Goal: Task Accomplishment & Management: Complete application form

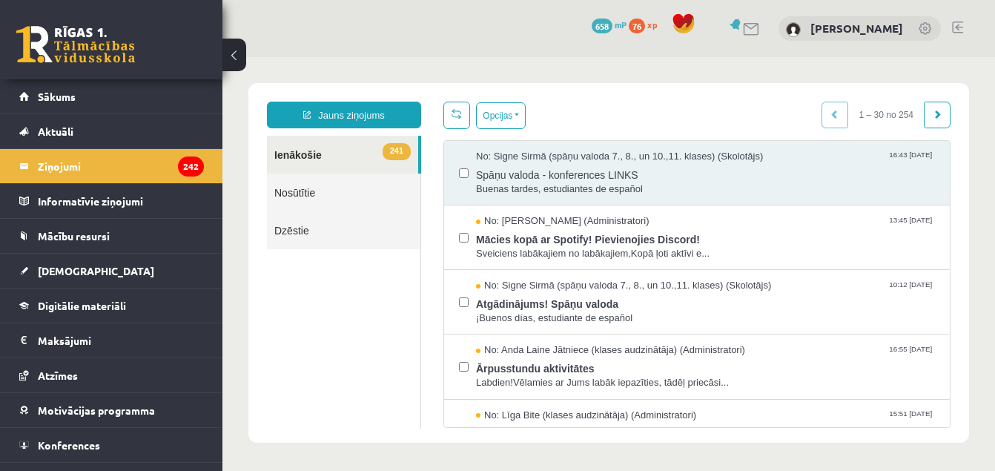
click at [959, 31] on link at bounding box center [957, 28] width 11 height 12
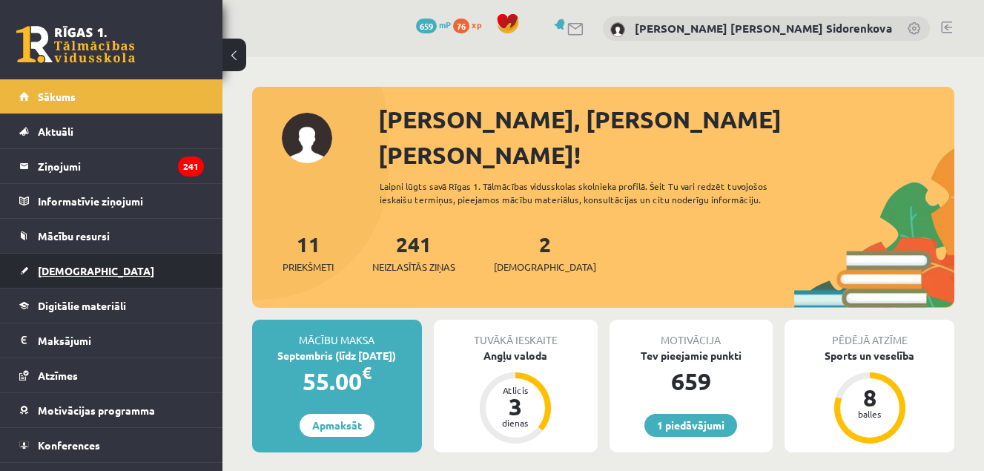
click at [116, 273] on link "[DEMOGRAPHIC_DATA]" at bounding box center [111, 271] width 185 height 34
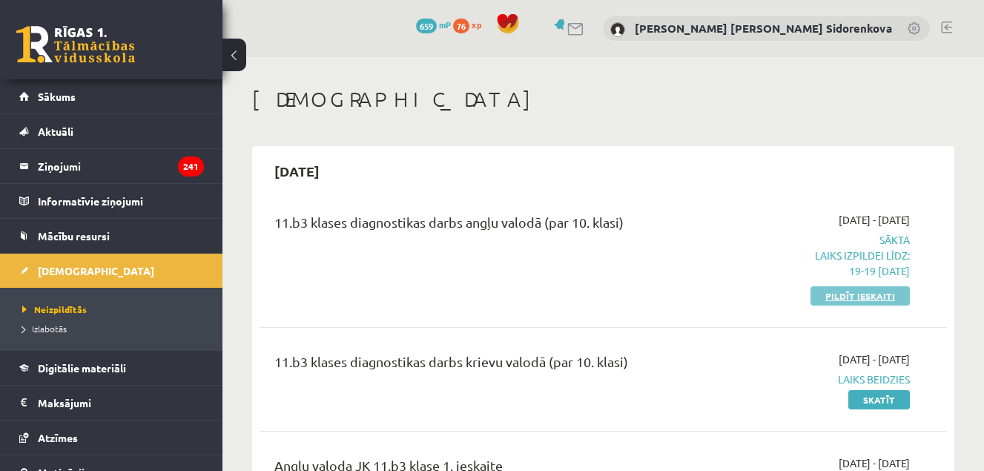
click at [862, 300] on link "Pildīt ieskaiti" at bounding box center [859, 295] width 99 height 19
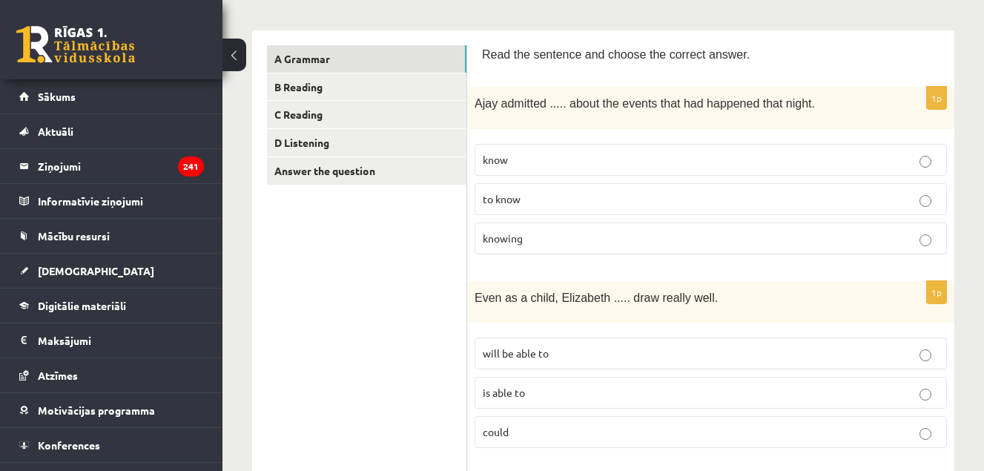
scroll to position [191, 0]
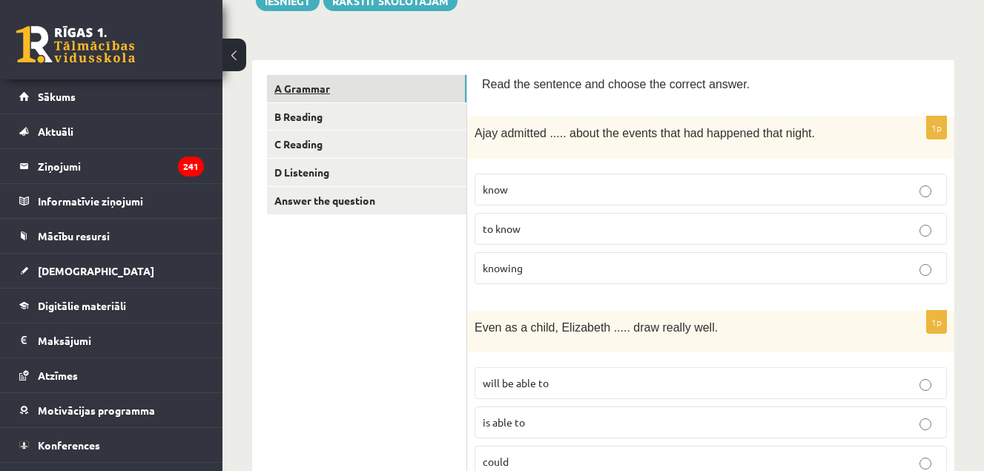
click at [429, 89] on link "A Grammar" at bounding box center [366, 88] width 199 height 27
click at [701, 184] on p "know" at bounding box center [711, 190] width 456 height 16
click at [682, 261] on p "knowing" at bounding box center [711, 268] width 456 height 16
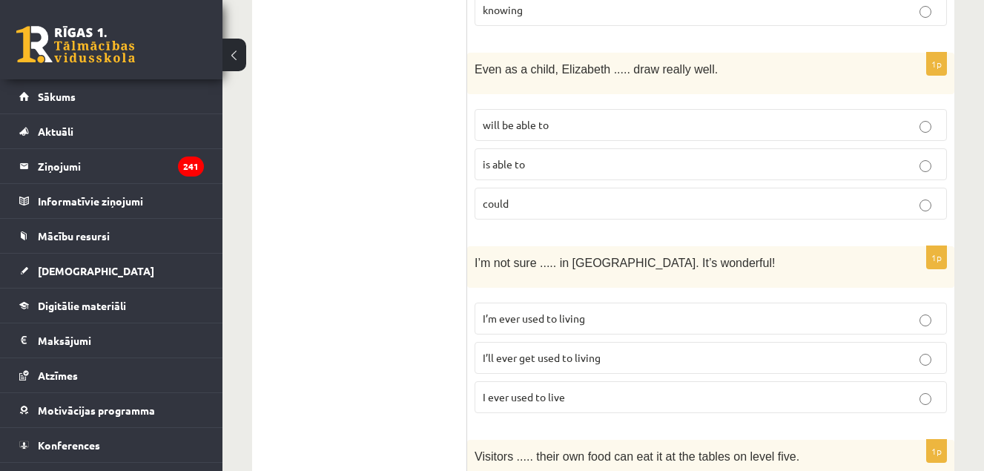
scroll to position [442, 0]
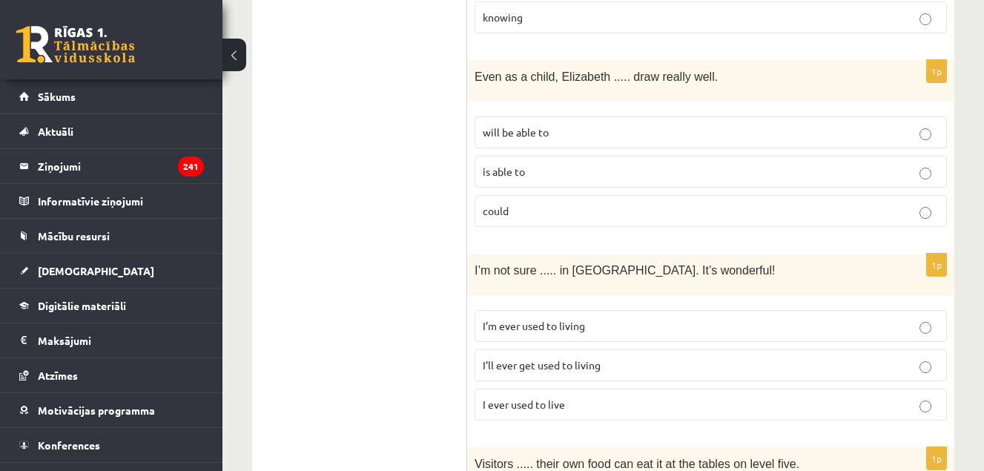
click at [681, 212] on p "could" at bounding box center [711, 211] width 456 height 16
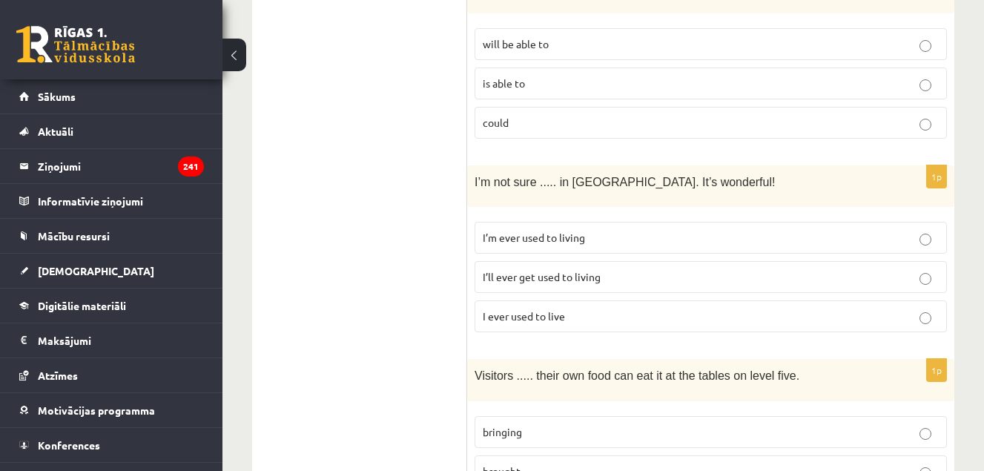
scroll to position [538, 0]
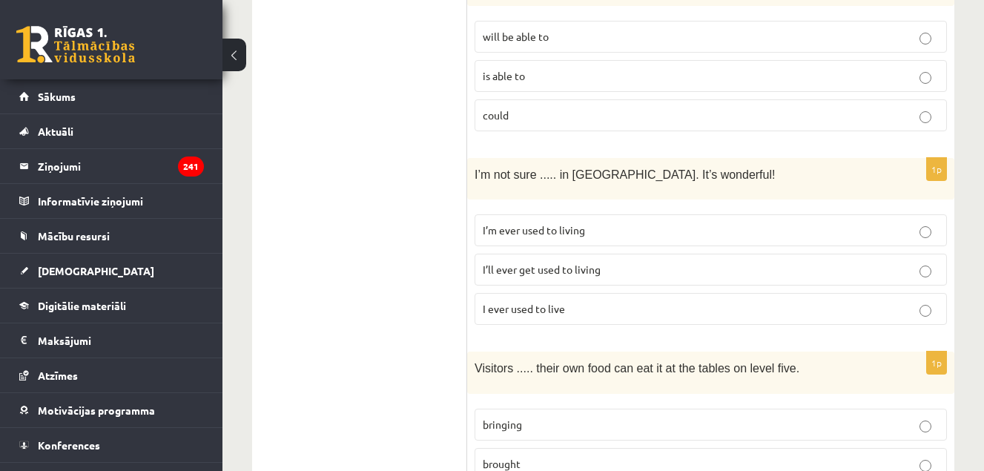
click at [731, 264] on p "I’ll ever get used to living" at bounding box center [711, 270] width 456 height 16
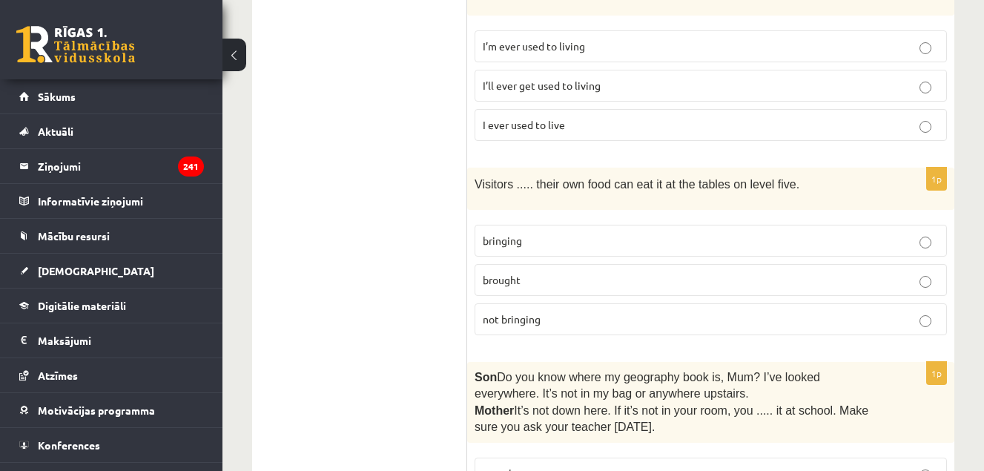
scroll to position [729, 0]
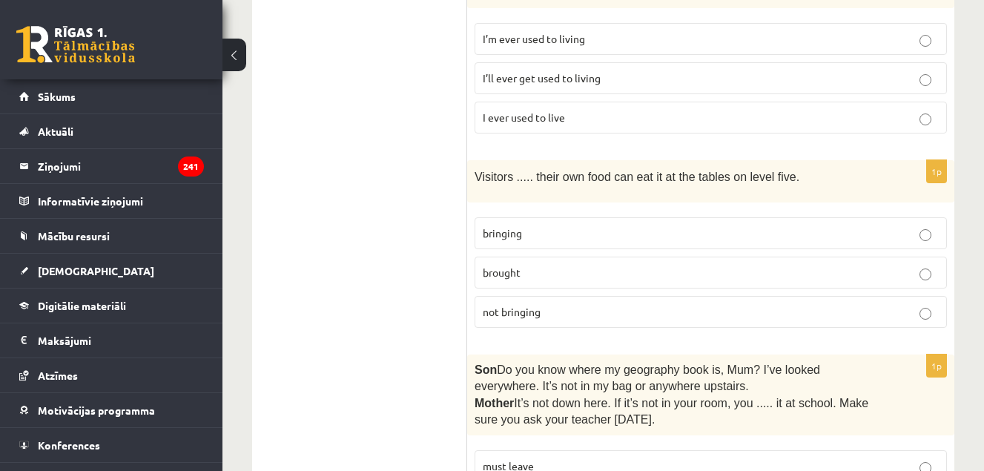
click at [841, 309] on p "not bringing" at bounding box center [711, 312] width 456 height 16
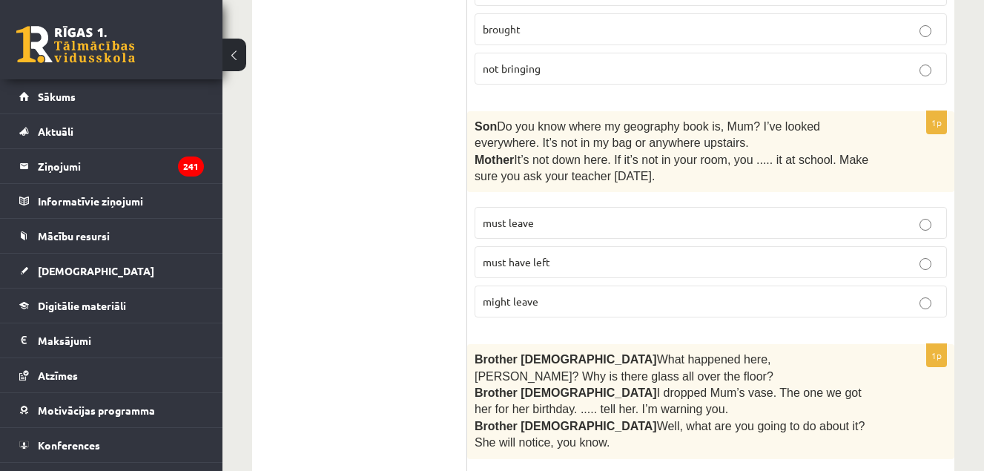
scroll to position [979, 0]
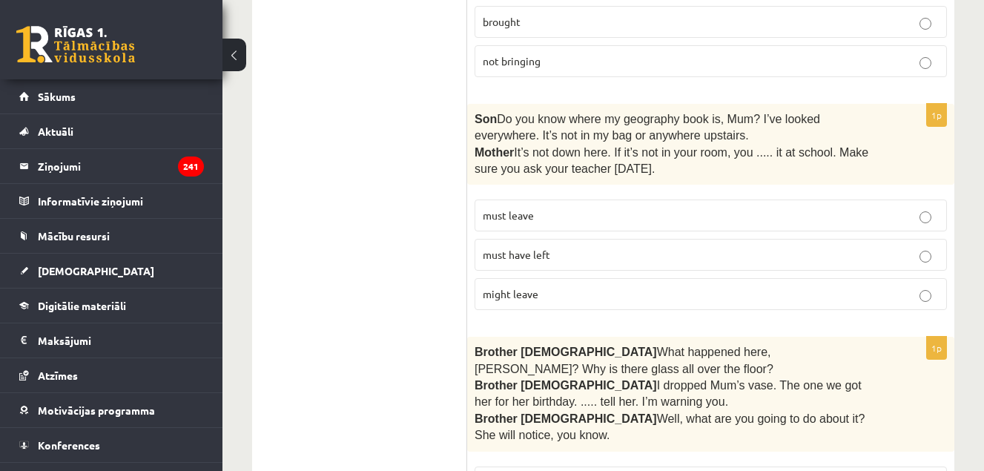
click at [770, 247] on p "must have left" at bounding box center [711, 255] width 456 height 16
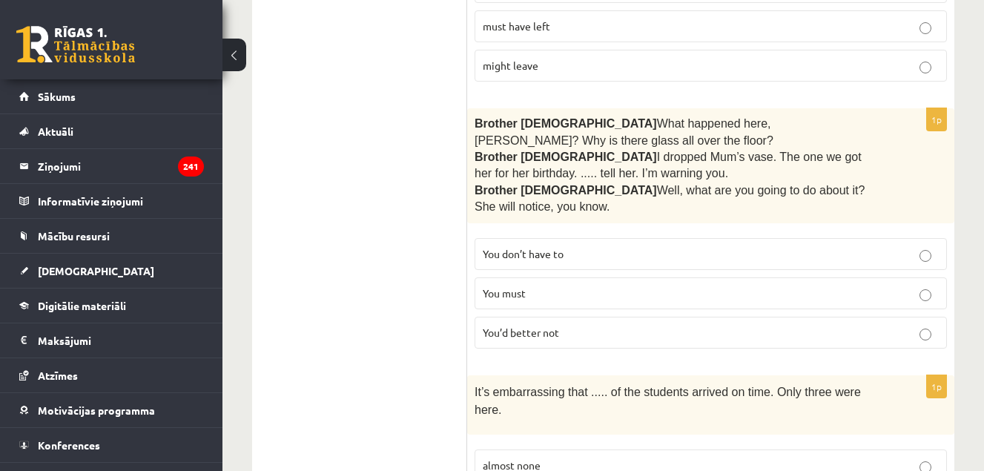
scroll to position [1215, 0]
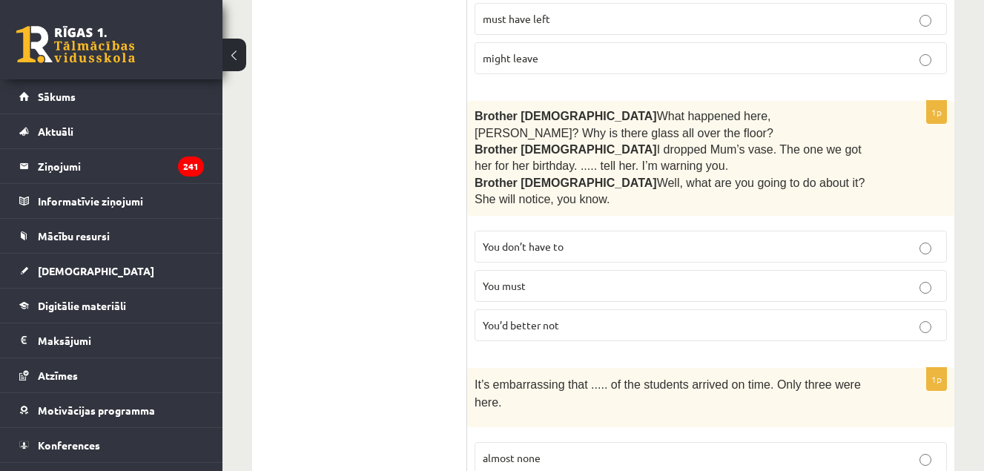
click at [706, 317] on p "You’d better not" at bounding box center [711, 325] width 456 height 16
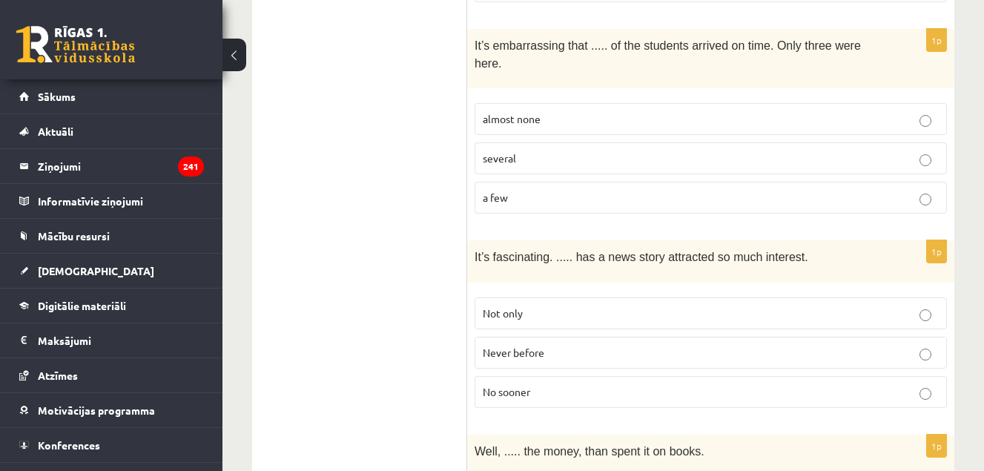
scroll to position [1561, 0]
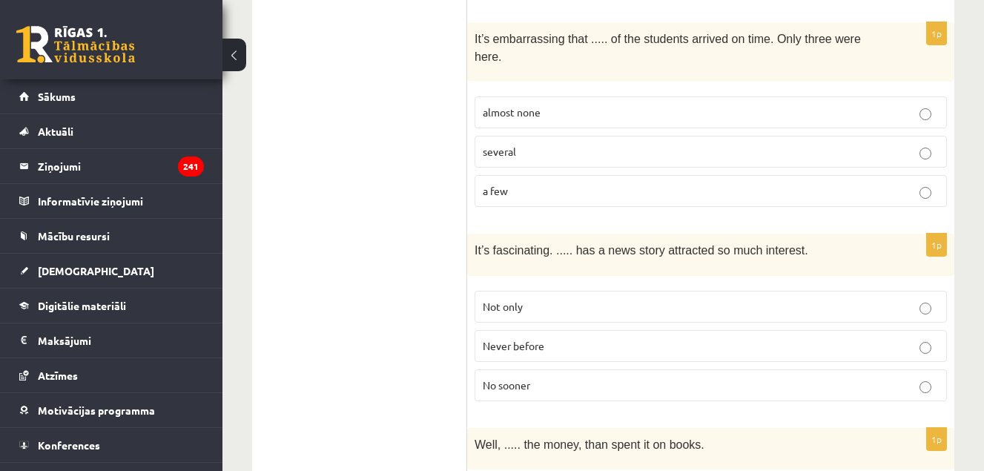
click at [799, 338] on p "Never before" at bounding box center [711, 346] width 456 height 16
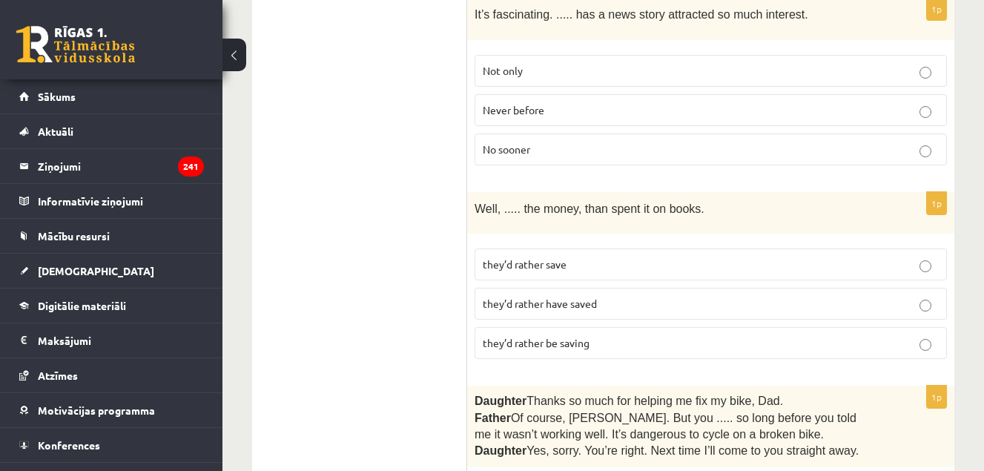
scroll to position [1804, 0]
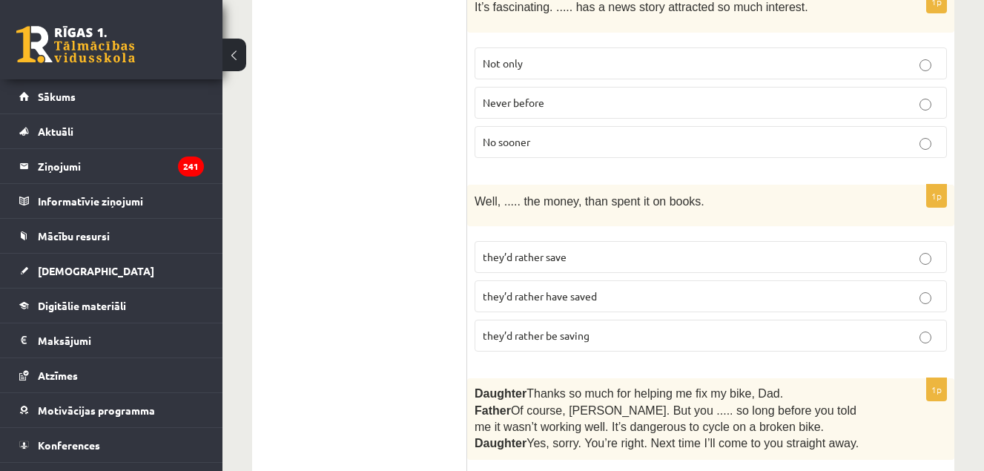
click at [782, 288] on p "they’d rather have saved" at bounding box center [711, 296] width 456 height 16
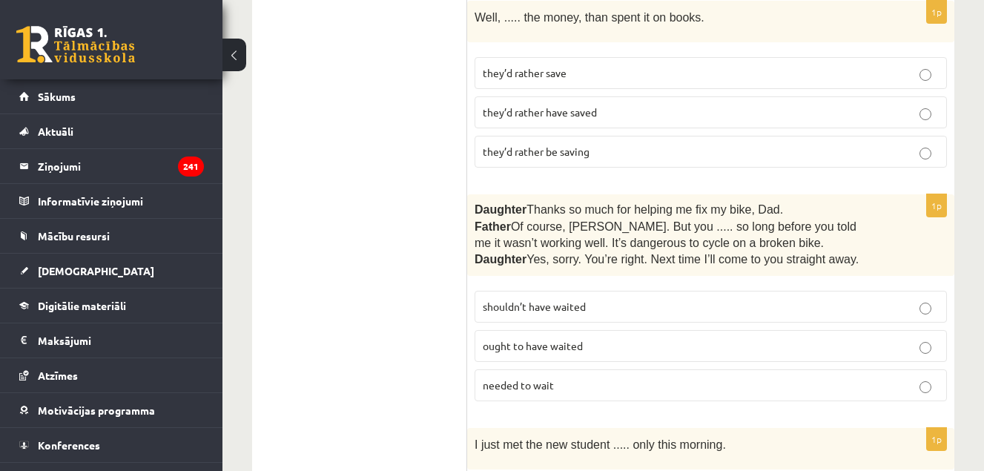
scroll to position [2002, 0]
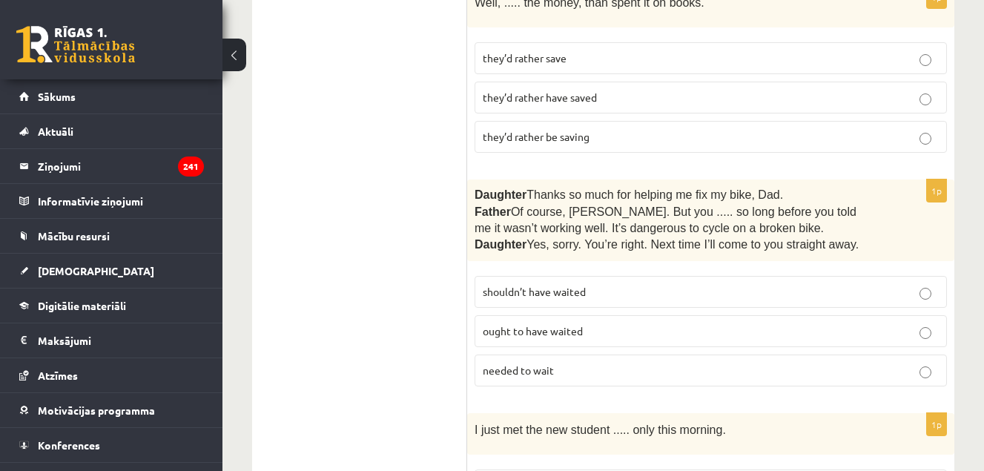
click at [789, 315] on label "ought to have waited" at bounding box center [710, 331] width 472 height 32
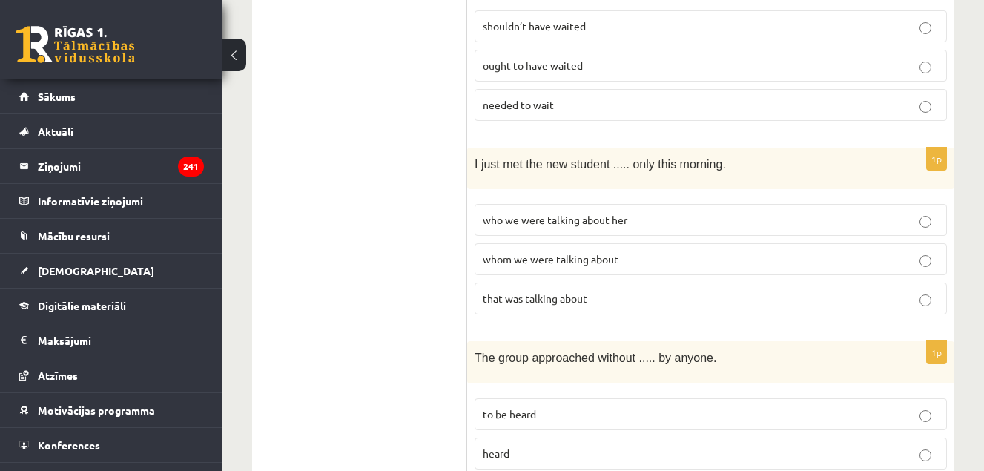
scroll to position [2275, 0]
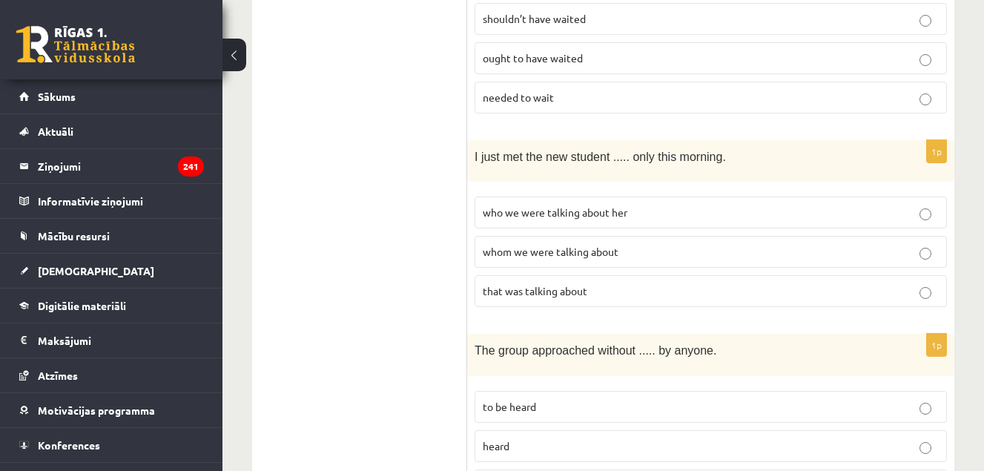
click at [722, 244] on p "whom we were talking about" at bounding box center [711, 252] width 456 height 16
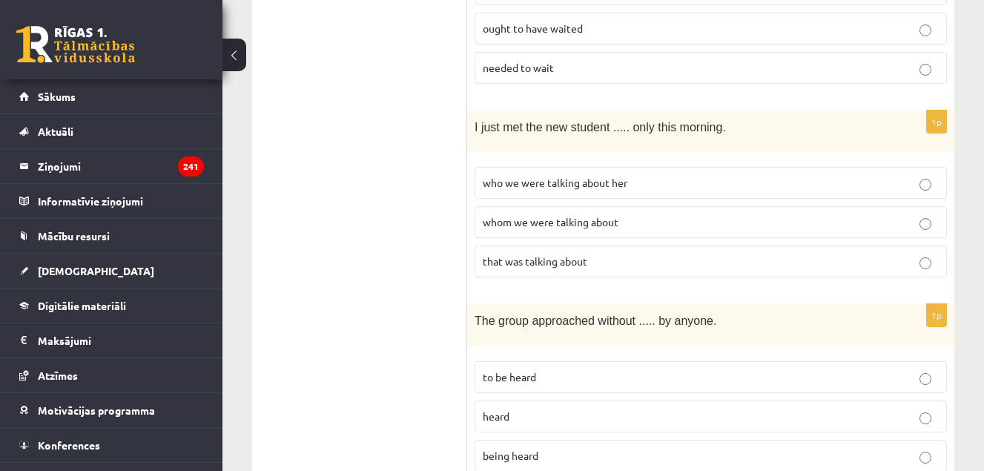
scroll to position [2356, 0]
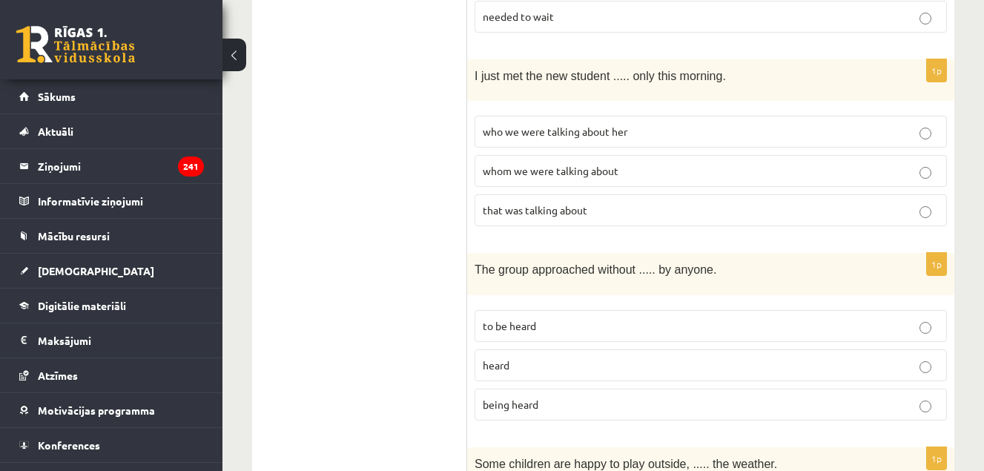
click at [796, 202] on p "that was talking about" at bounding box center [711, 210] width 456 height 16
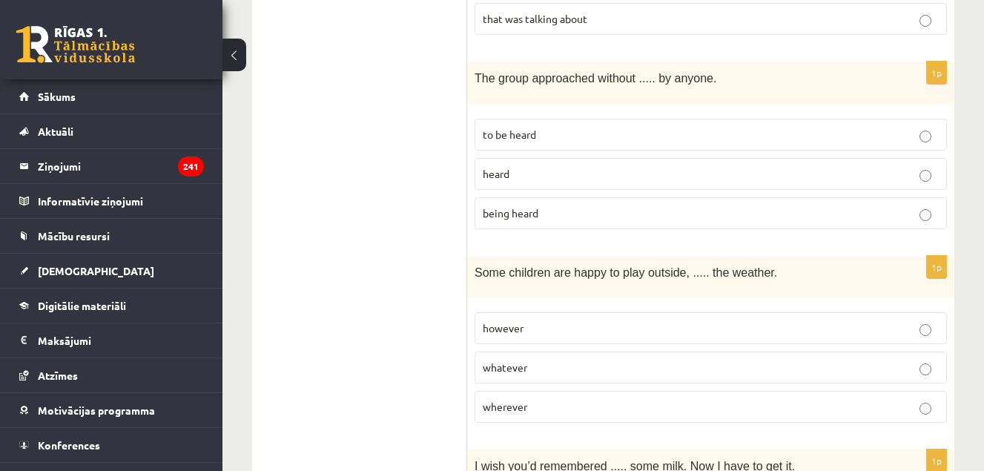
scroll to position [2555, 0]
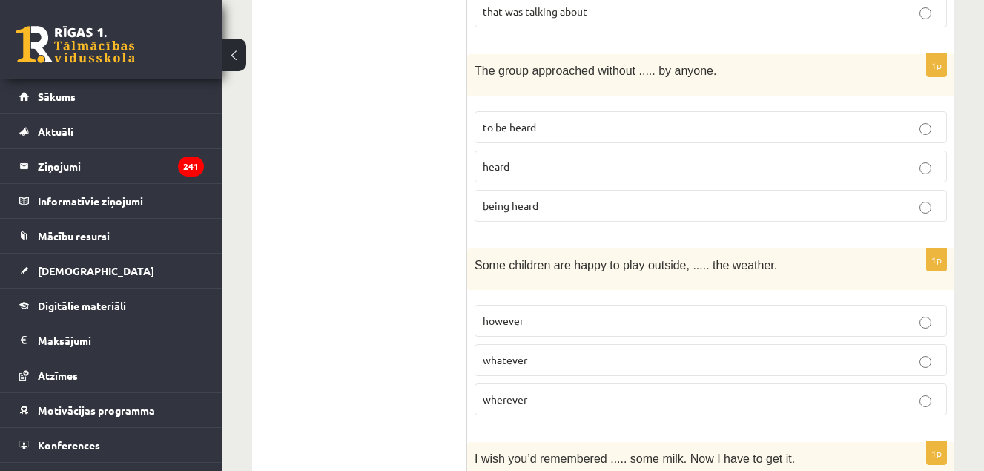
click at [801, 198] on p "being heard" at bounding box center [711, 206] width 456 height 16
click at [828, 352] on p "whatever" at bounding box center [711, 360] width 456 height 16
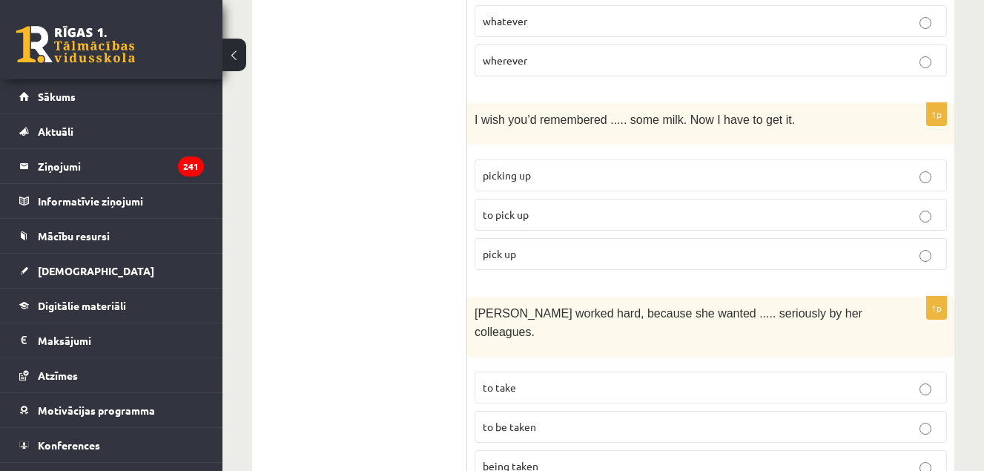
scroll to position [2901, 0]
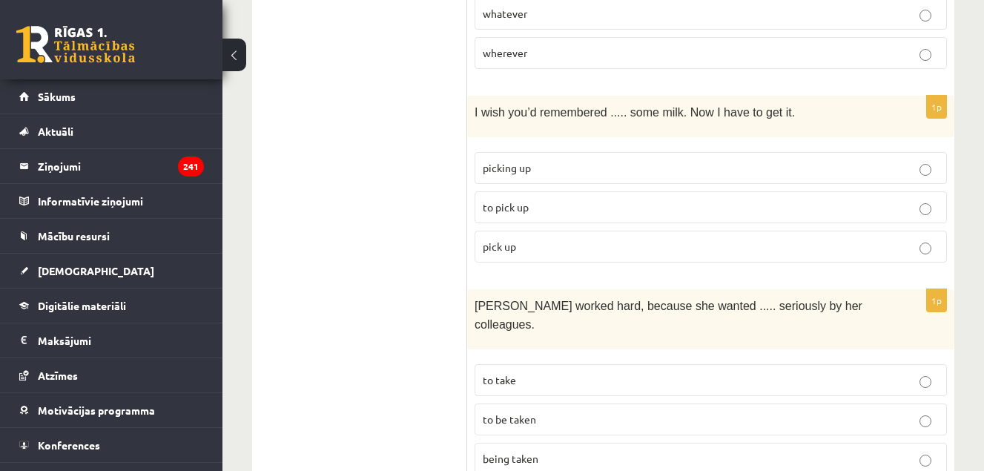
click at [770, 199] on p "to pick up" at bounding box center [711, 207] width 456 height 16
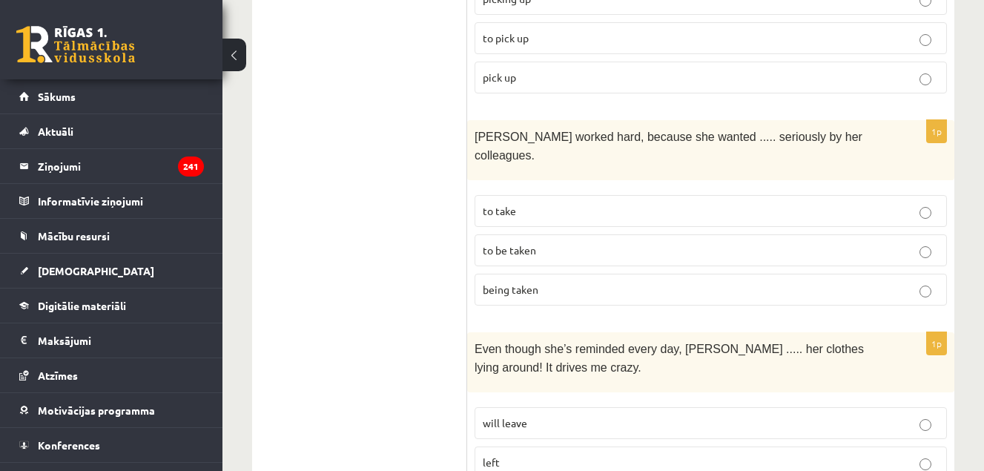
scroll to position [3078, 0]
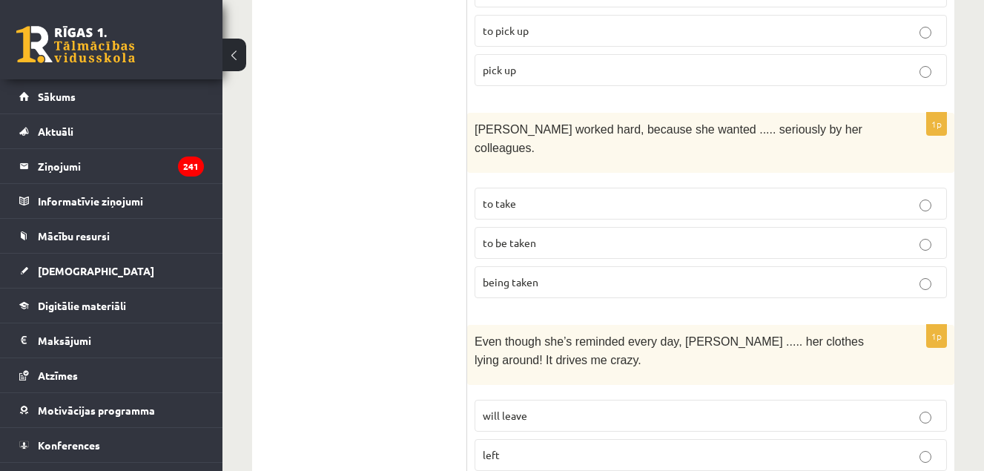
click at [801, 227] on label "to be taken" at bounding box center [710, 243] width 472 height 32
click at [882, 408] on p "will leave" at bounding box center [711, 416] width 456 height 16
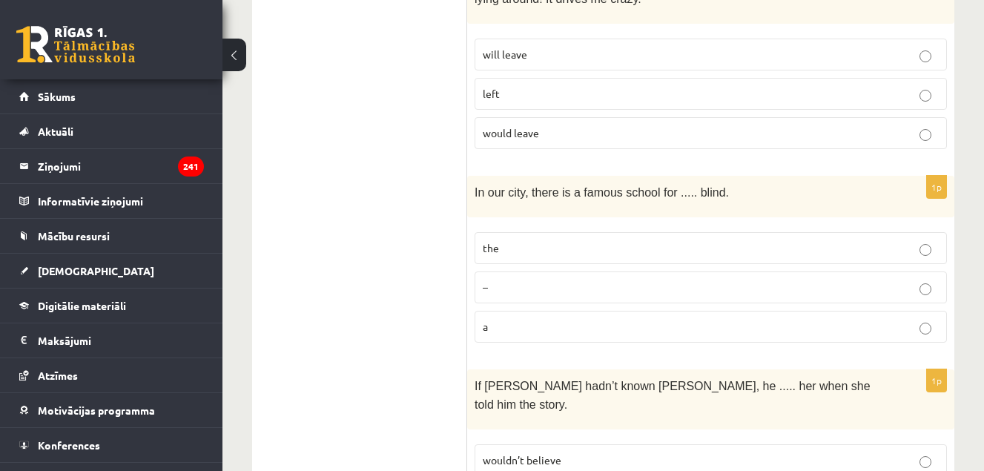
scroll to position [3453, 0]
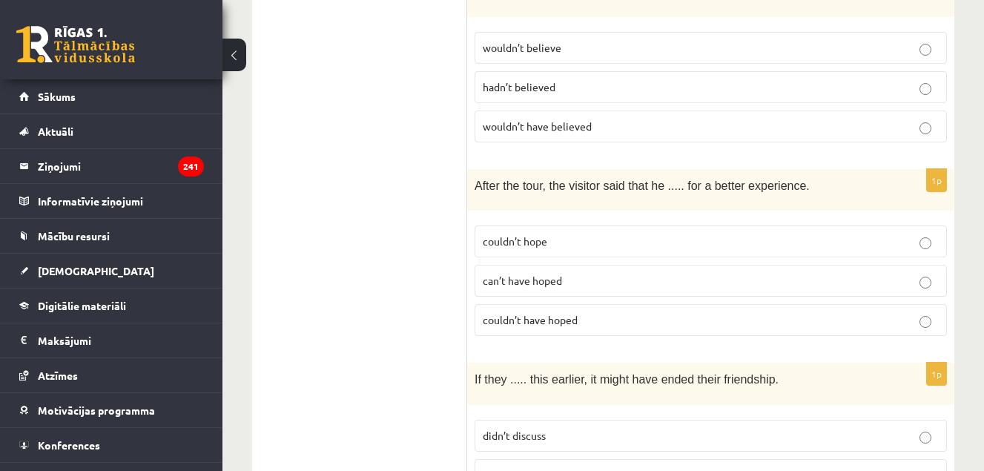
scroll to position [3866, 0]
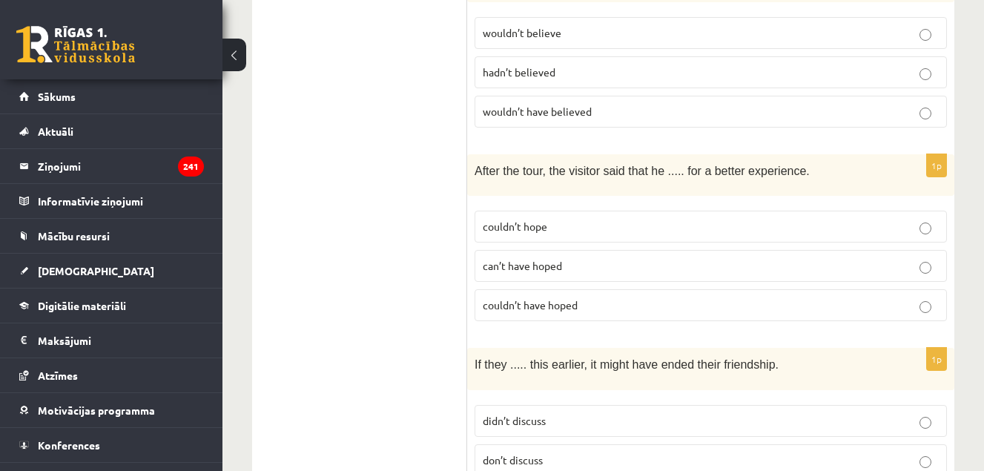
click at [704, 297] on p "couldn’t have hoped" at bounding box center [711, 305] width 456 height 16
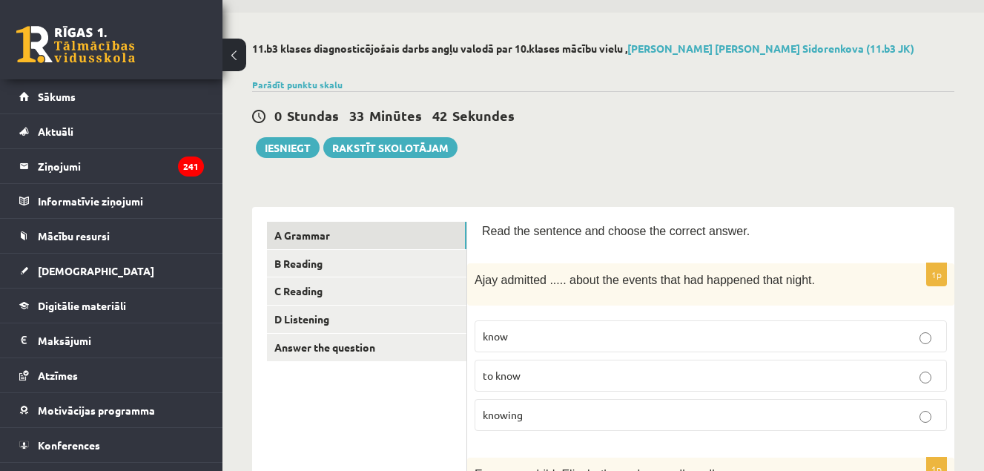
scroll to position [59, 0]
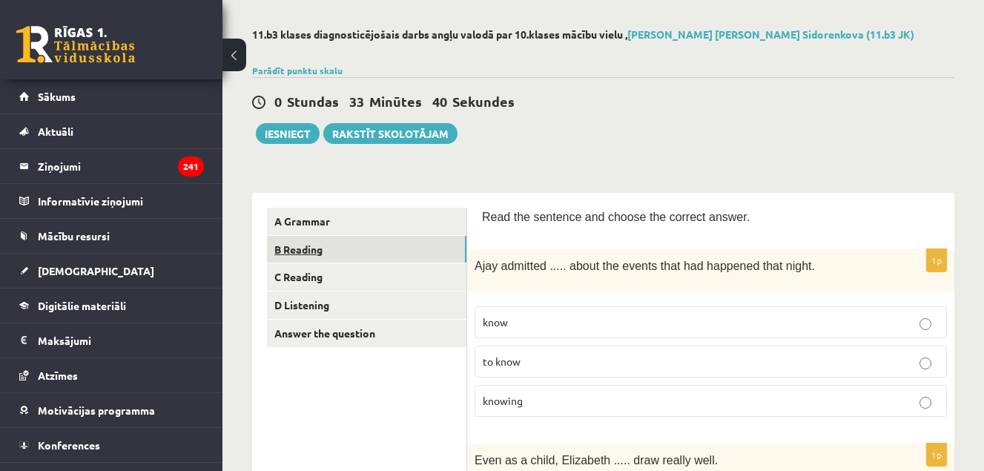
click at [365, 251] on link "B Reading" at bounding box center [366, 249] width 199 height 27
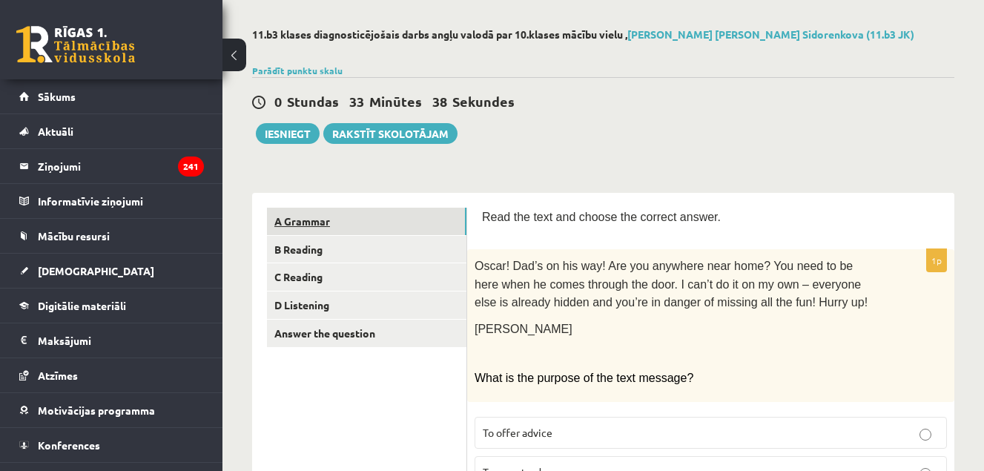
click at [363, 220] on link "A Grammar" at bounding box center [366, 221] width 199 height 27
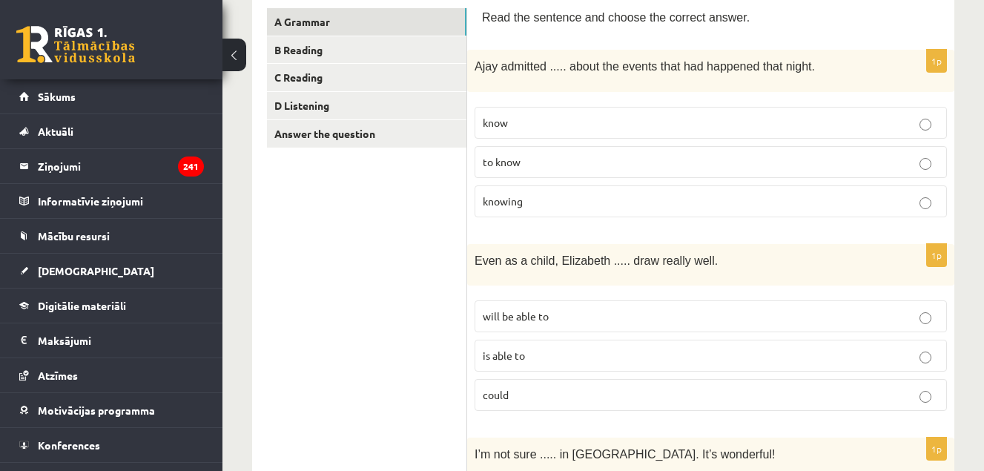
scroll to position [110, 0]
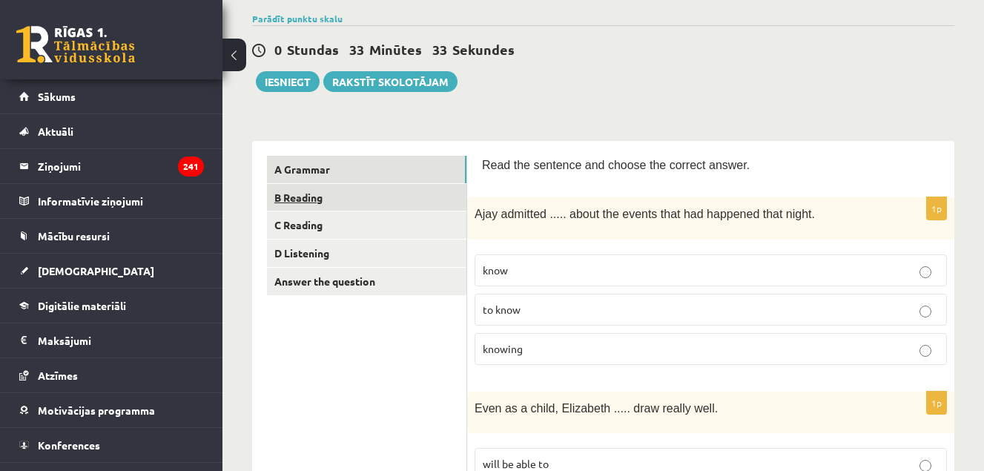
click at [437, 208] on link "B Reading" at bounding box center [366, 197] width 199 height 27
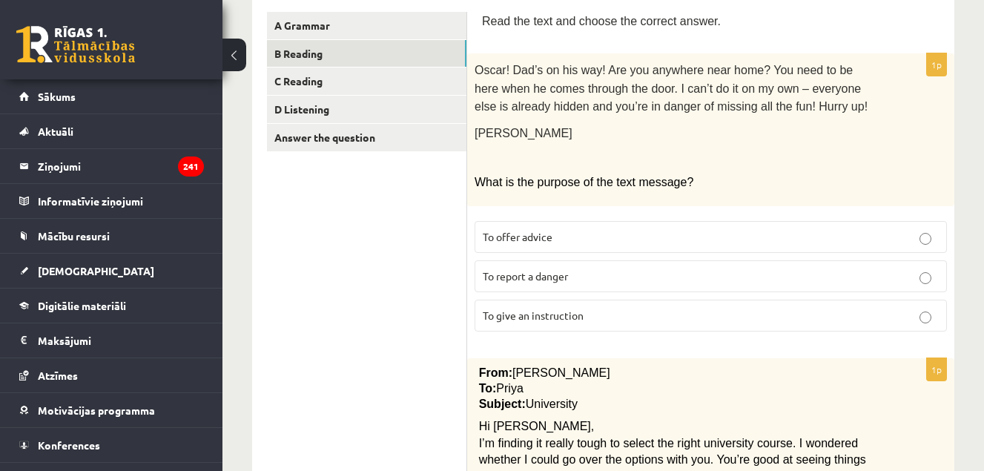
scroll to position [259, 0]
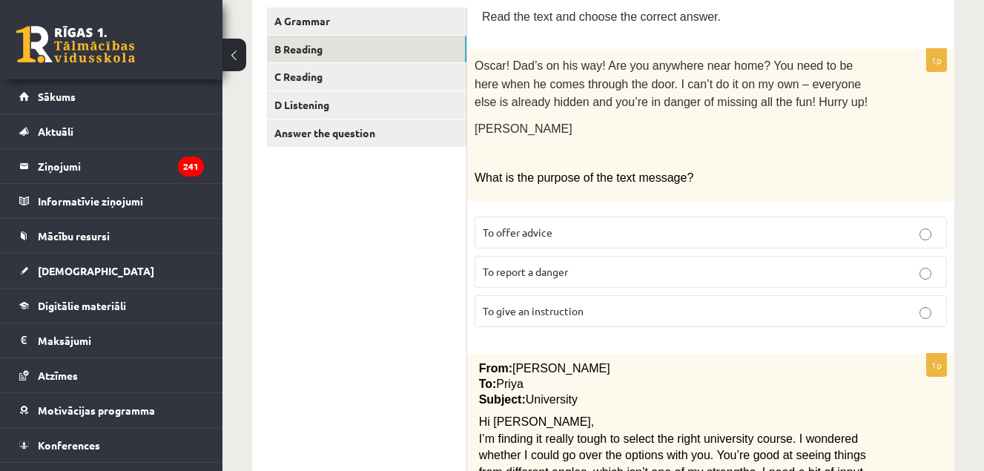
click at [668, 306] on p "To give an instruction" at bounding box center [711, 311] width 456 height 16
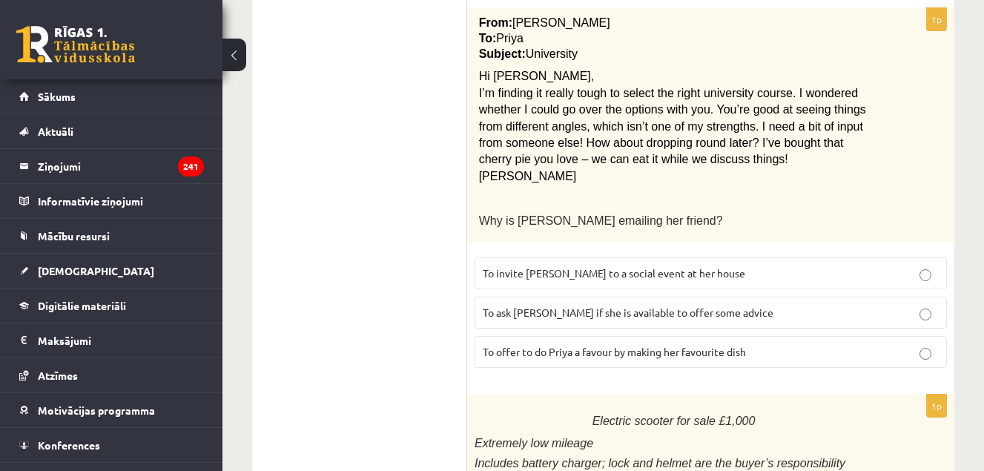
scroll to position [616, 0]
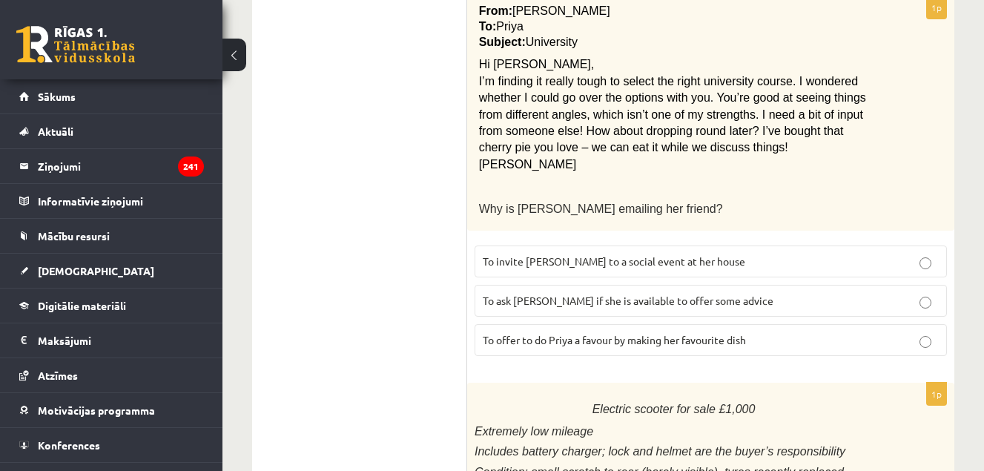
click at [809, 336] on p "To offer to do Priya a favour by making her favourite dish" at bounding box center [711, 340] width 456 height 16
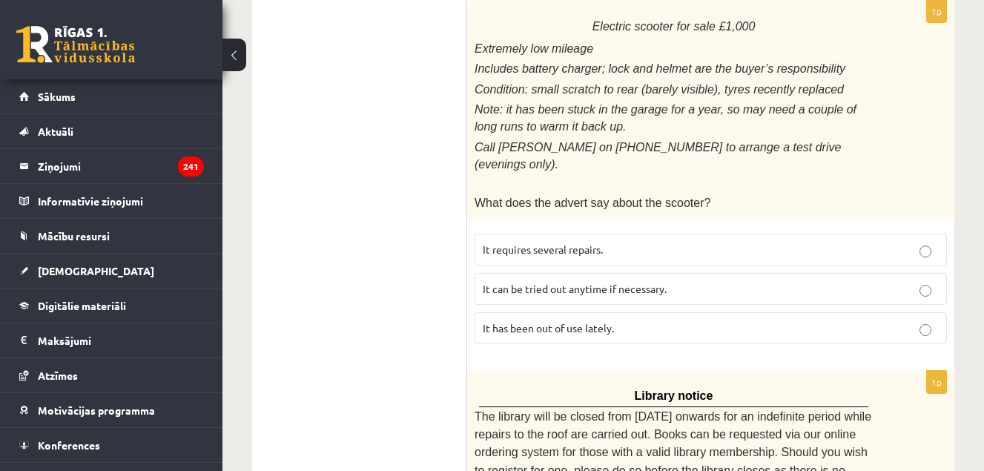
scroll to position [1003, 0]
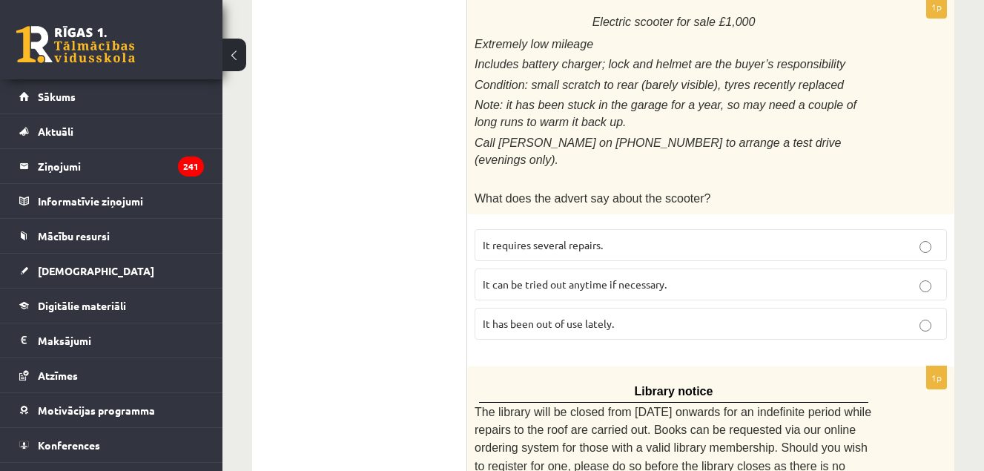
click at [672, 316] on p "It has been out of use lately." at bounding box center [711, 324] width 456 height 16
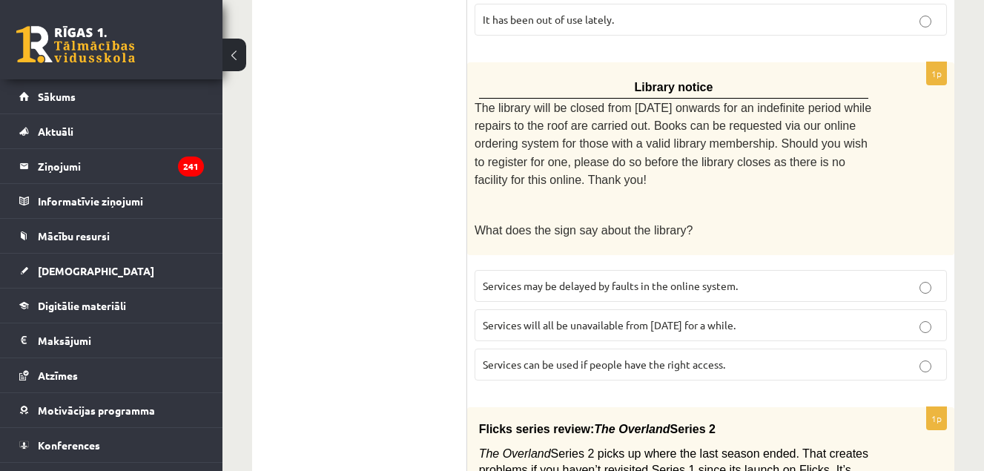
scroll to position [1312, 0]
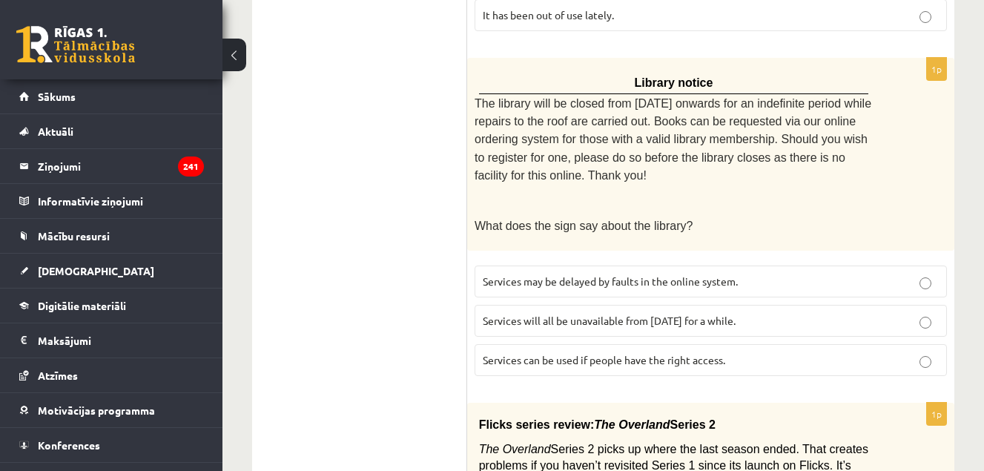
click at [746, 344] on label "Services can be used if people have the right access." at bounding box center [710, 360] width 472 height 32
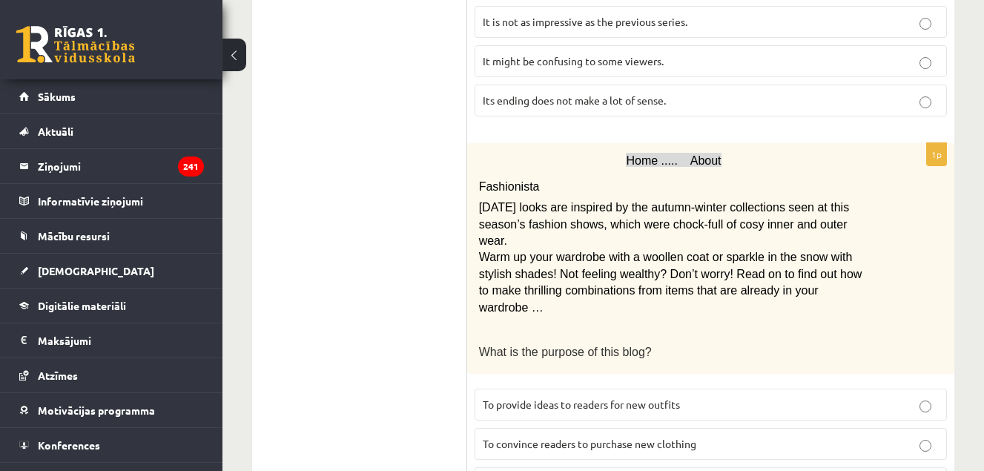
scroll to position [1949, 0]
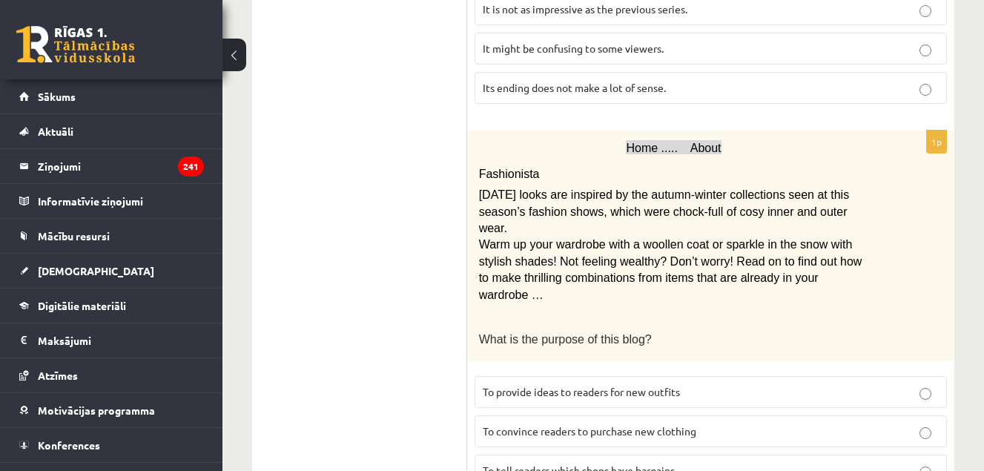
click at [781, 384] on p "To provide ideas to readers for new outfits" at bounding box center [711, 392] width 456 height 16
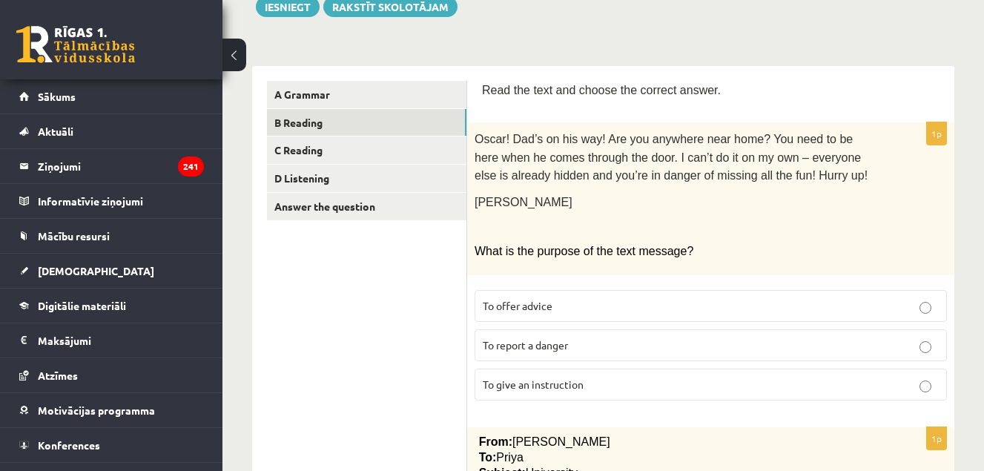
scroll to position [123, 0]
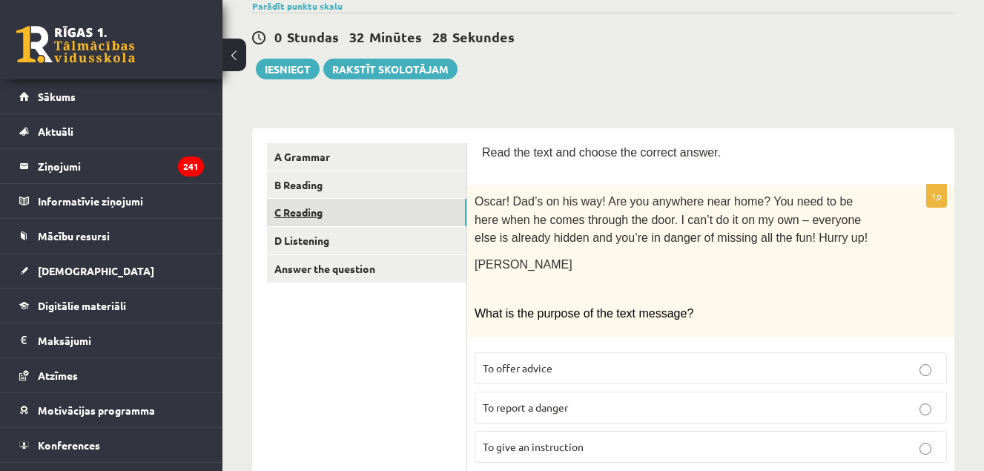
click at [446, 210] on link "C Reading" at bounding box center [366, 212] width 199 height 27
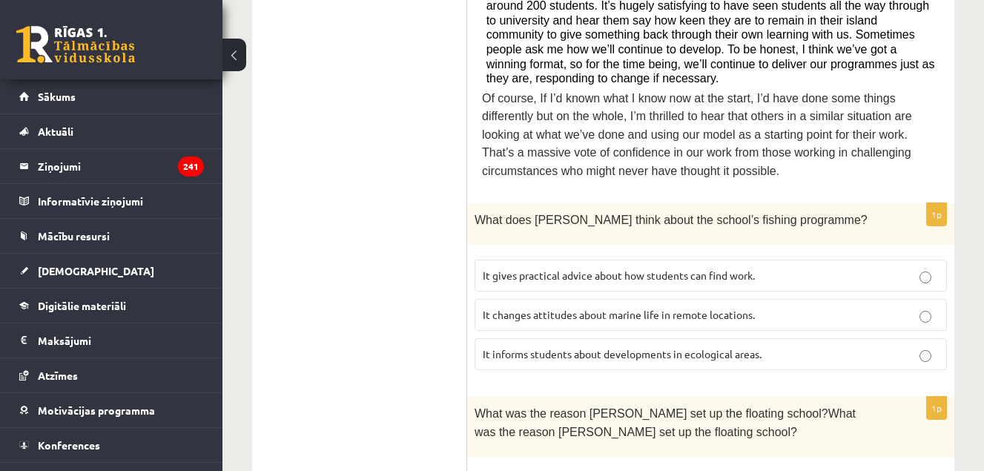
scroll to position [859, 0]
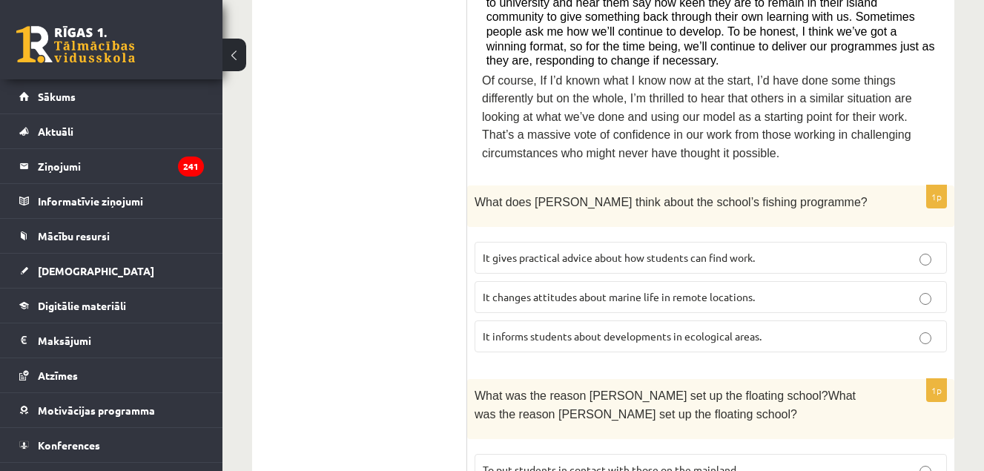
click at [860, 328] on p "It informs students about developments in ecological areas." at bounding box center [711, 336] width 456 height 16
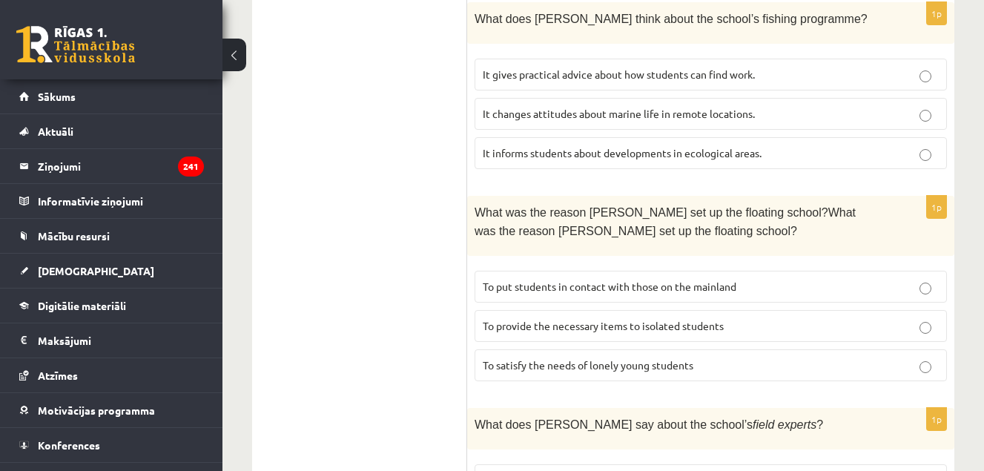
scroll to position [1045, 0]
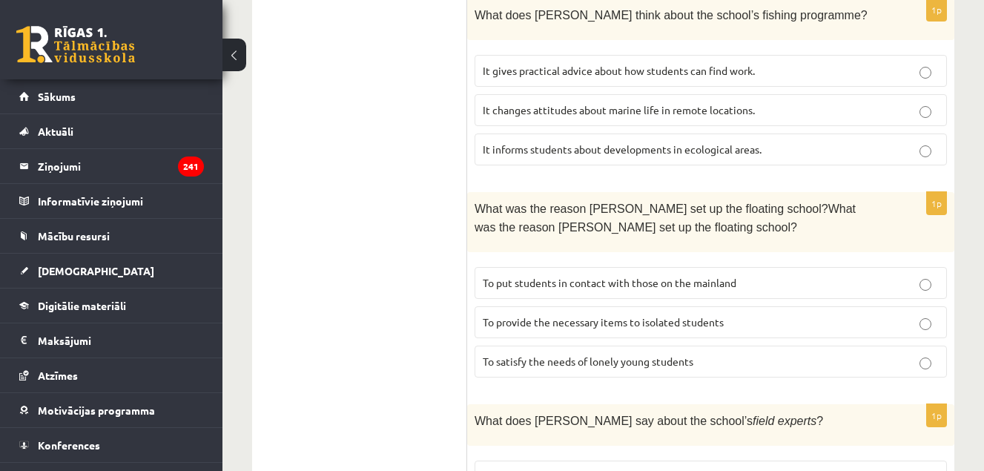
click at [827, 306] on label "To provide the necessary items to isolated students" at bounding box center [710, 322] width 472 height 32
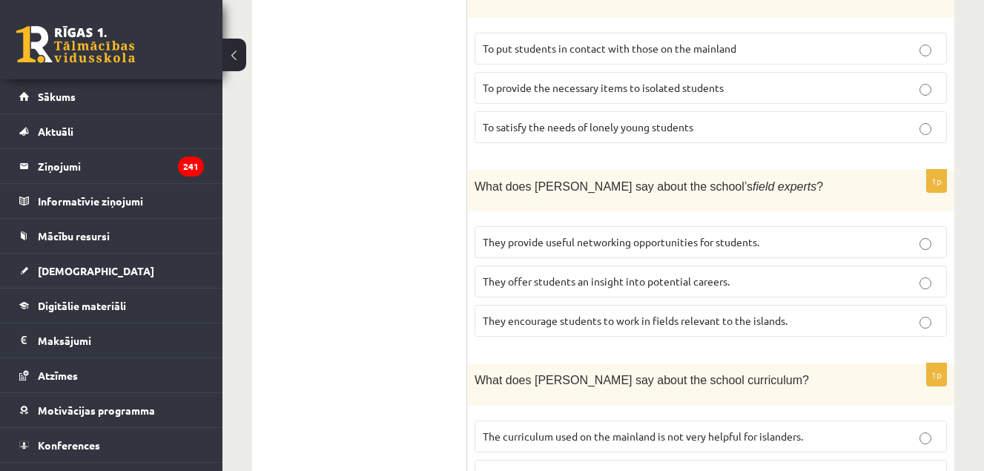
scroll to position [1276, 0]
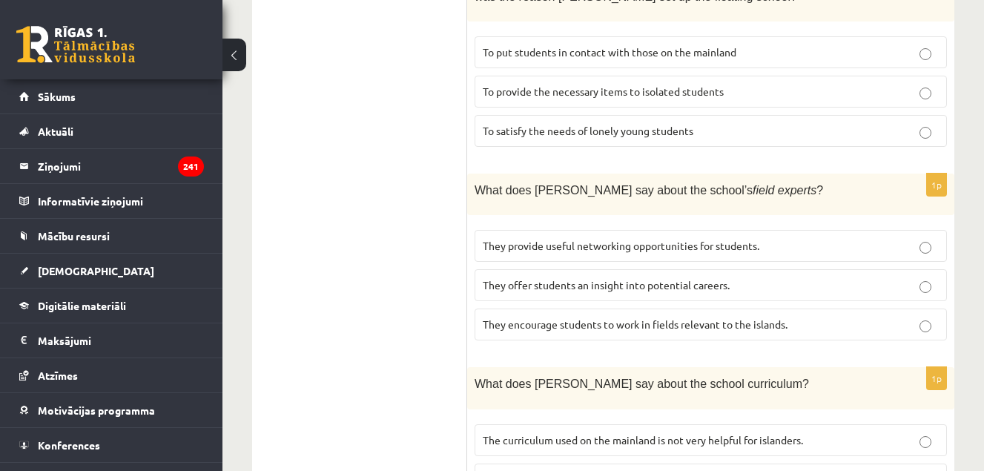
click at [887, 277] on p "They offer students an insight into potential careers." at bounding box center [711, 285] width 456 height 16
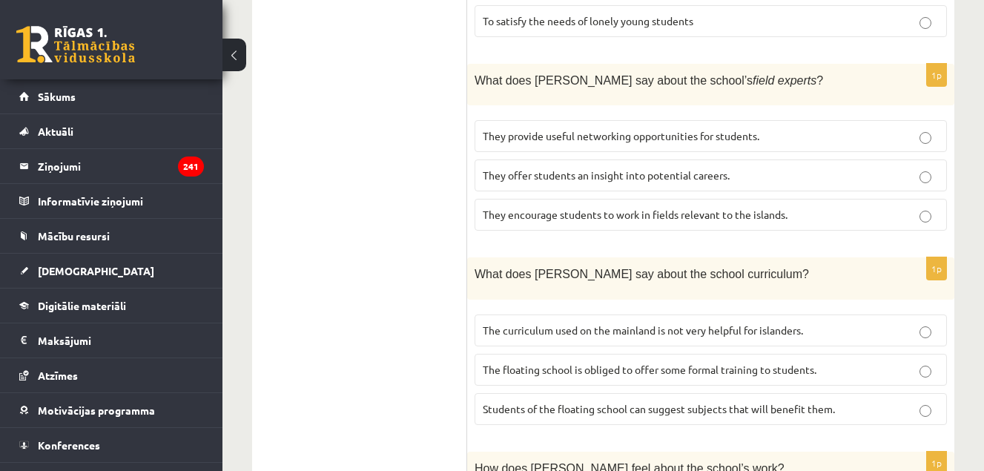
scroll to position [1382, 0]
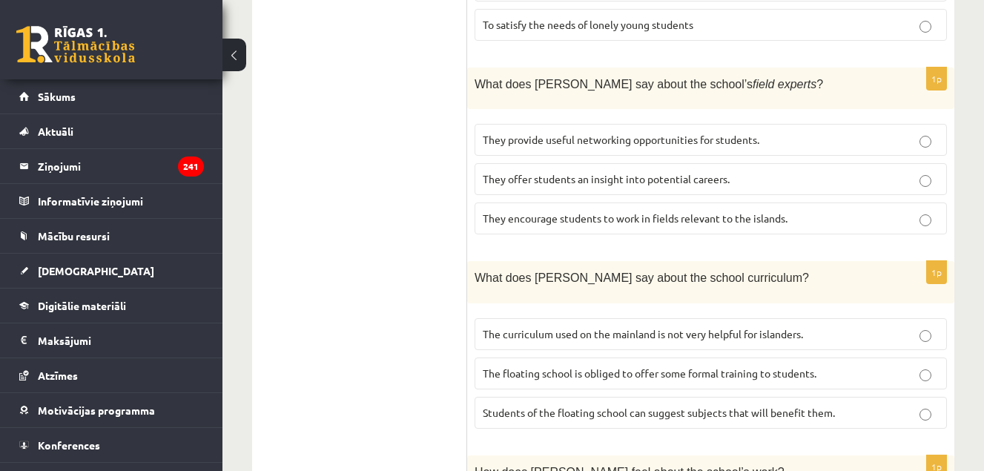
click at [849, 326] on p "The curriculum used on the mainland is not very helpful for islanders." at bounding box center [711, 334] width 456 height 16
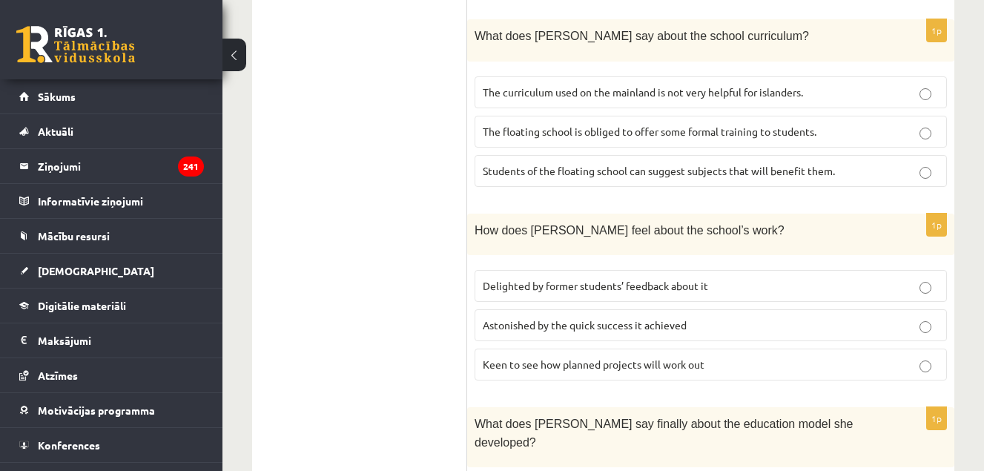
scroll to position [1631, 0]
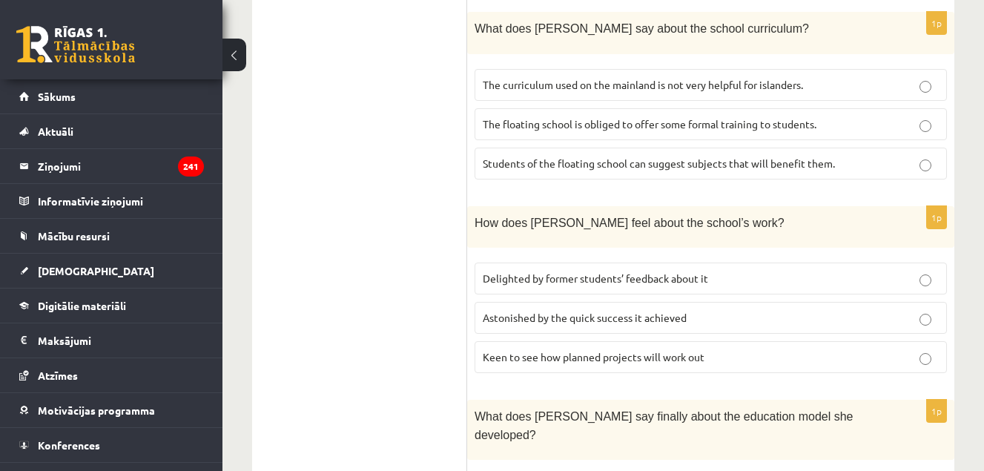
click at [861, 271] on p "Delighted by former students’ feedback about it" at bounding box center [711, 279] width 456 height 16
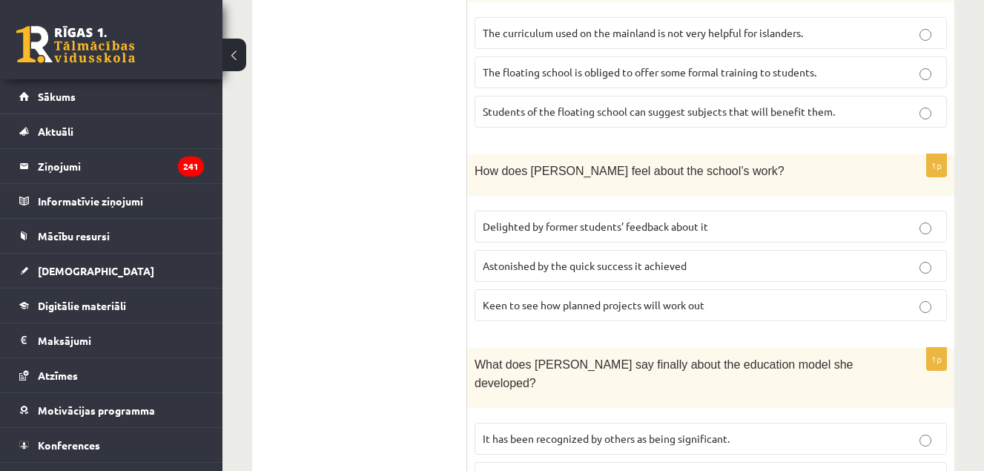
click at [839, 431] on p "It has been recognized by others as being significant." at bounding box center [711, 439] width 456 height 16
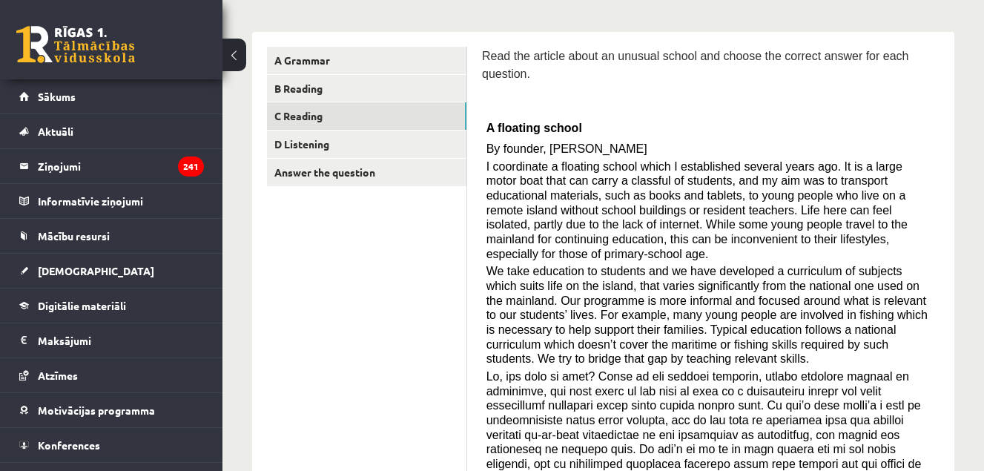
scroll to position [208, 0]
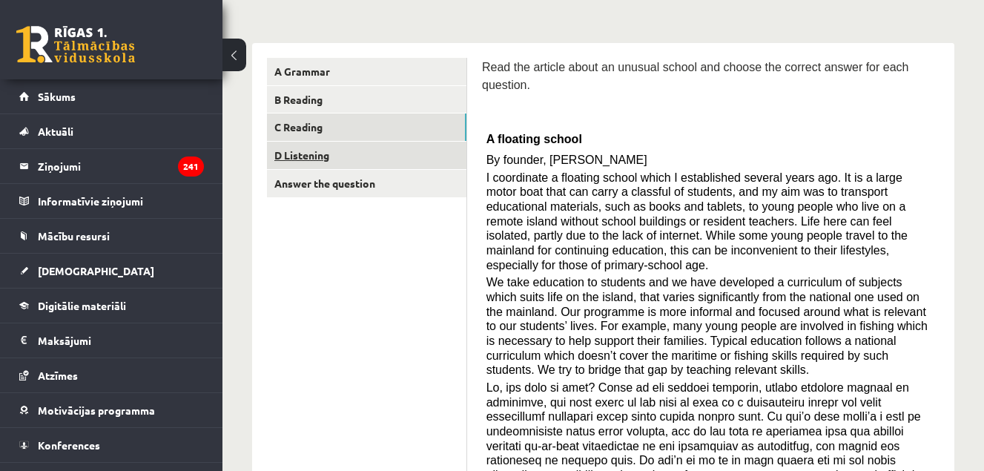
click at [397, 161] on link "D Listening" at bounding box center [366, 155] width 199 height 27
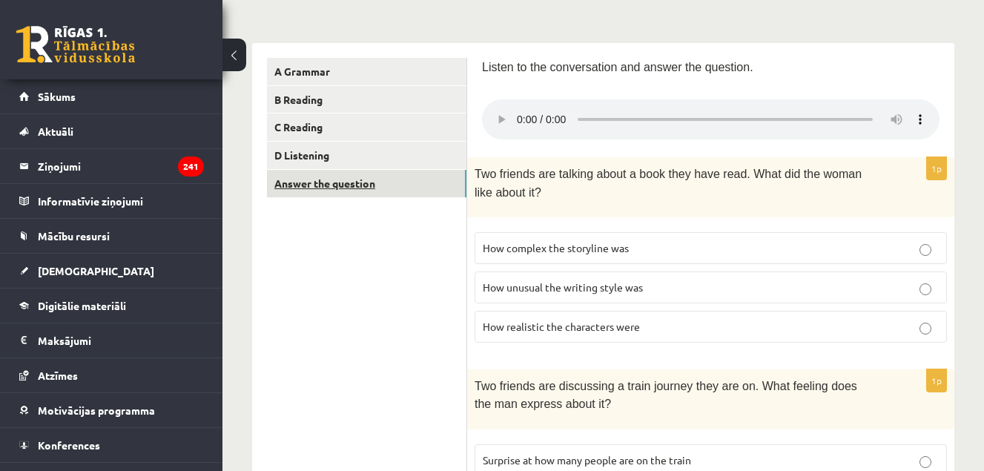
click at [405, 193] on link "Answer the question" at bounding box center [366, 183] width 199 height 27
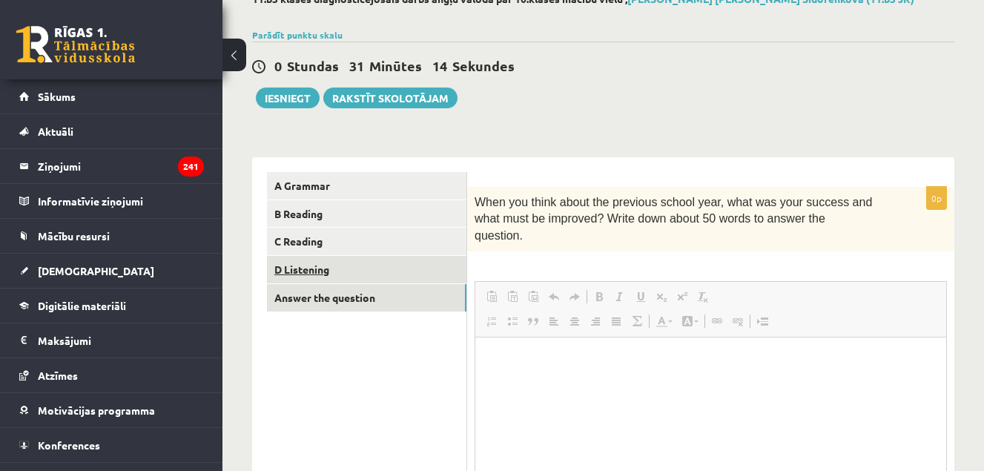
scroll to position [0, 0]
click at [383, 262] on link "D Listening" at bounding box center [366, 269] width 199 height 27
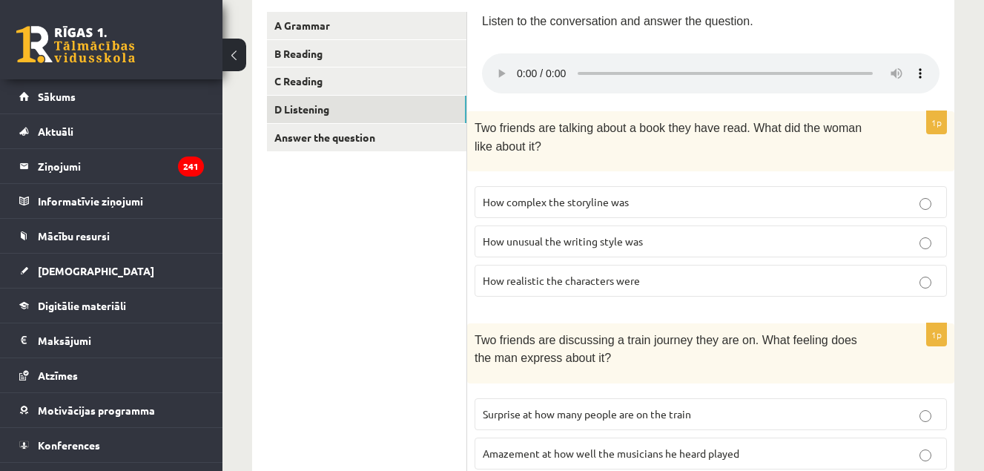
scroll to position [262, 0]
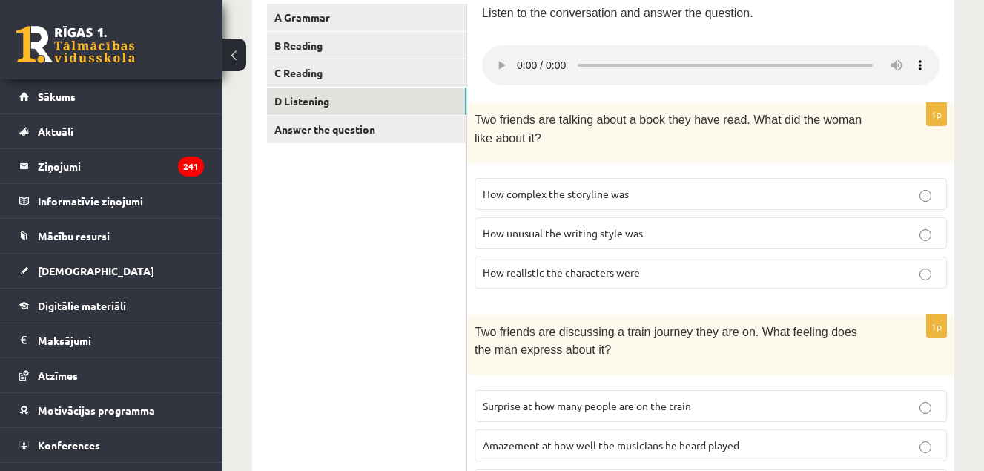
click at [746, 194] on p "How complex the storyline was" at bounding box center [711, 194] width 456 height 16
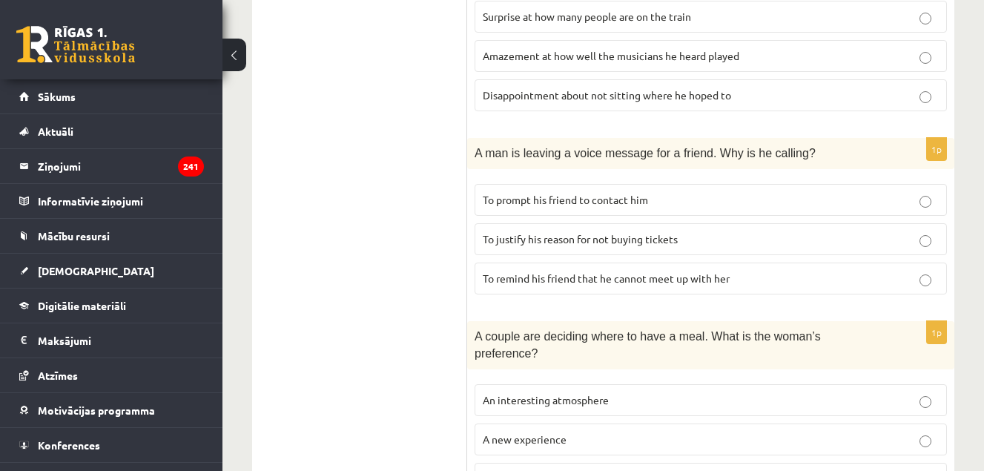
scroll to position [655, 0]
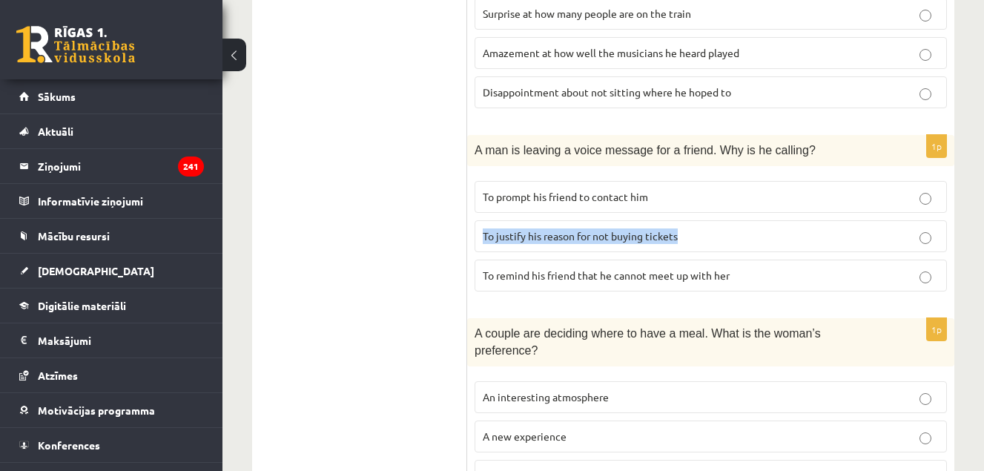
click at [927, 233] on label "To justify his reason for not buying tickets" at bounding box center [710, 236] width 472 height 32
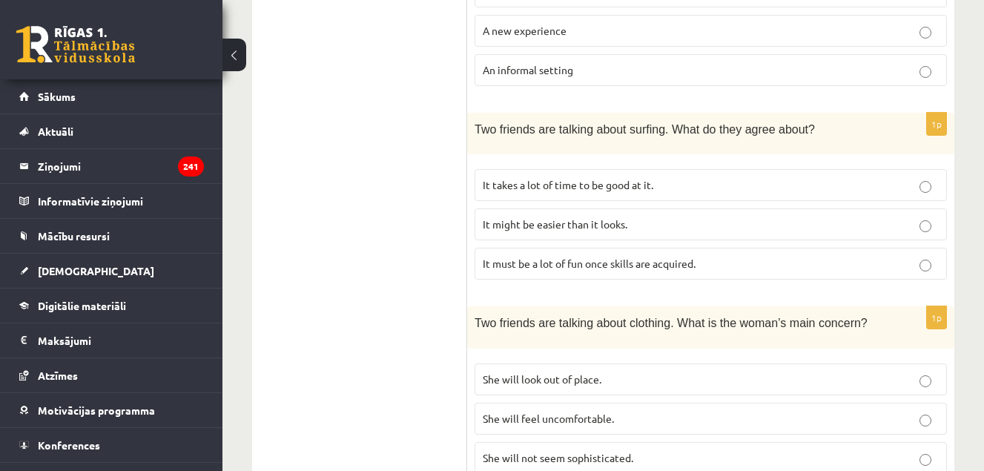
scroll to position [1099, 0]
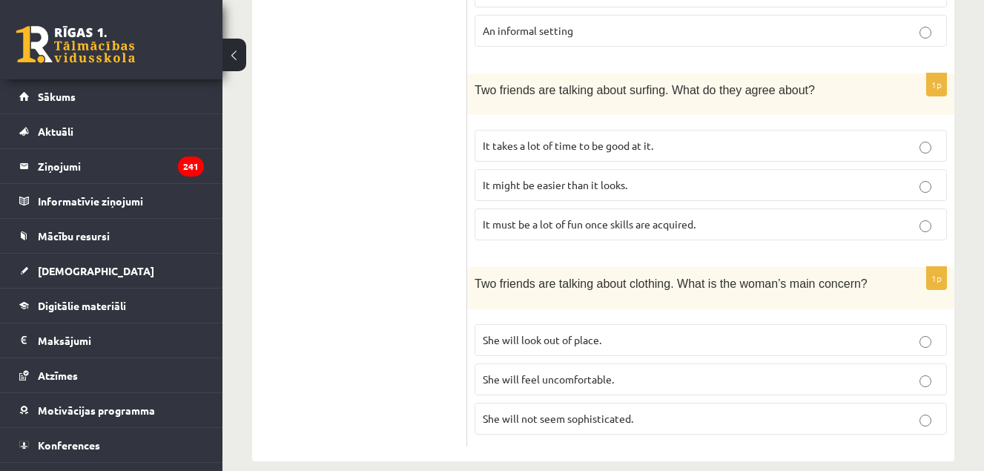
click at [820, 363] on label "She will feel uncomfortable." at bounding box center [710, 379] width 472 height 32
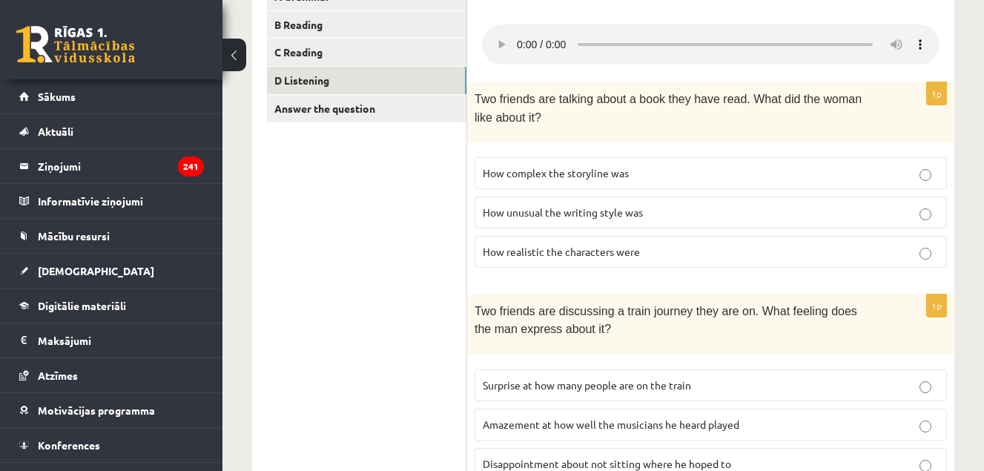
scroll to position [272, 0]
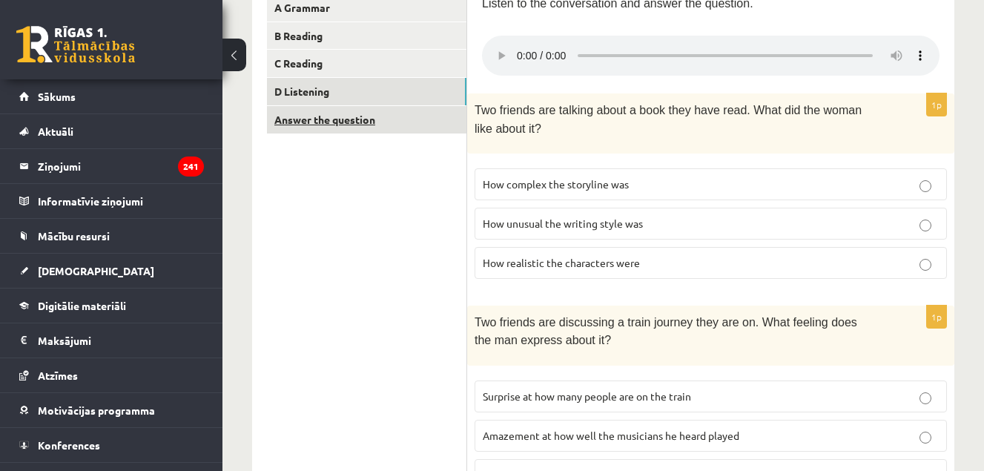
click at [431, 123] on link "Answer the question" at bounding box center [366, 119] width 199 height 27
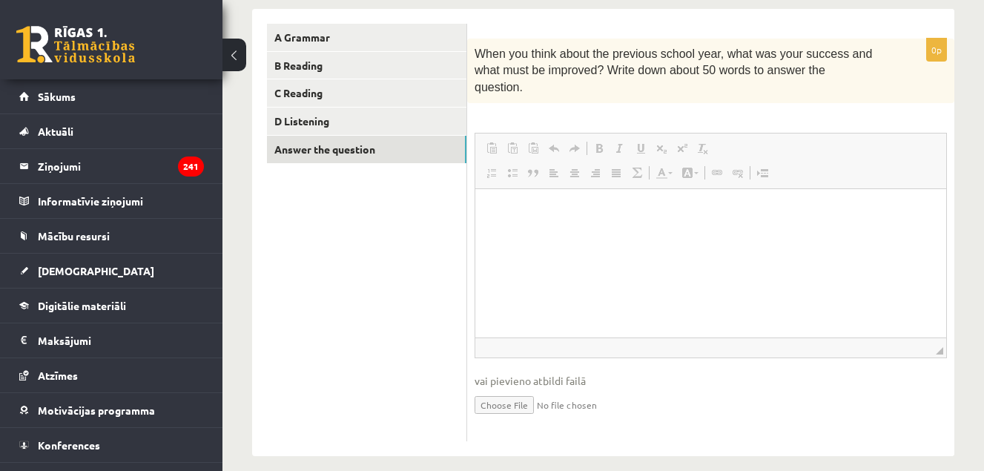
scroll to position [0, 0]
click at [535, 234] on html at bounding box center [710, 210] width 471 height 45
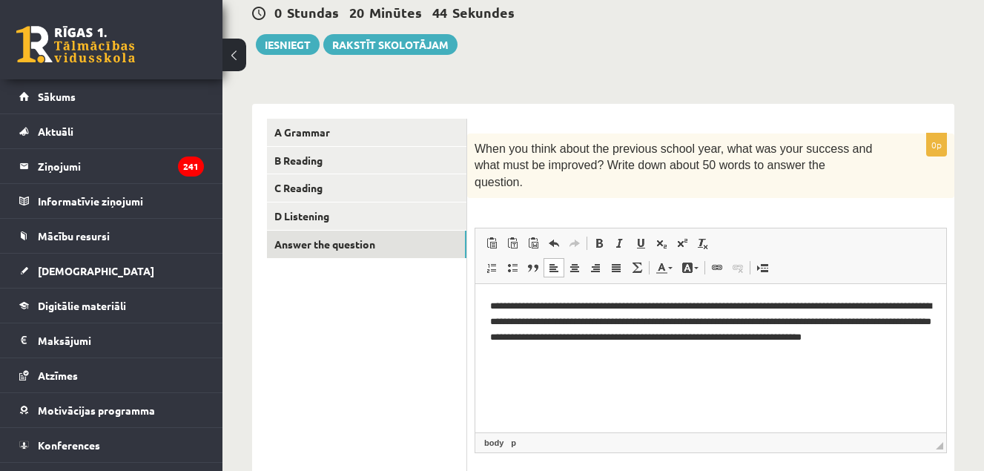
scroll to position [145, 0]
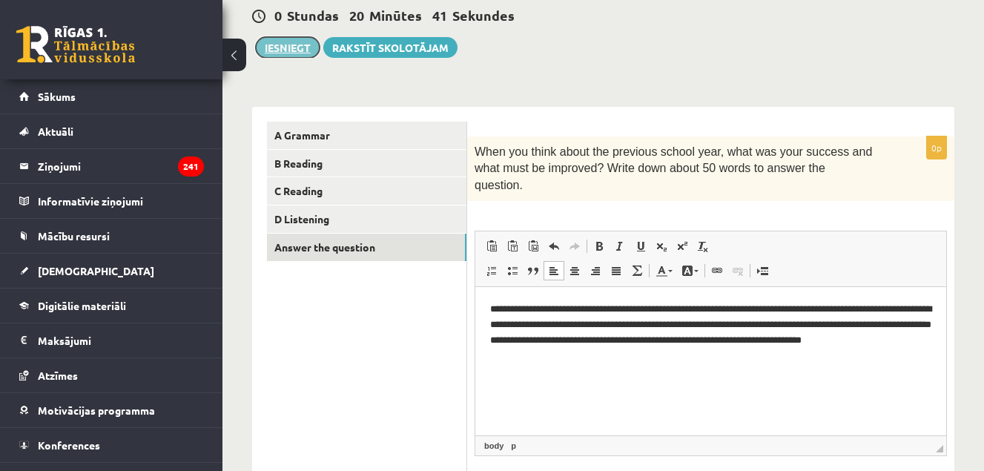
click at [288, 53] on button "Iesniegt" at bounding box center [288, 47] width 64 height 21
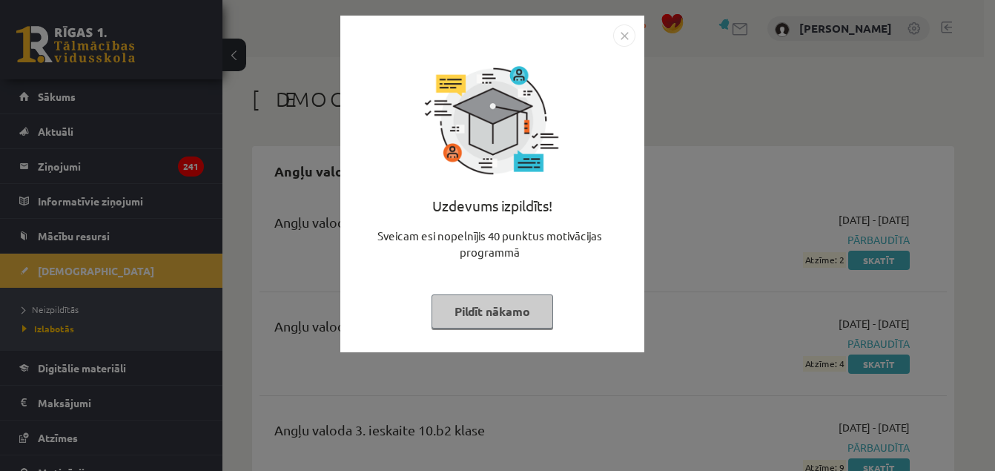
click at [628, 32] on img "Close" at bounding box center [624, 35] width 22 height 22
